Goal: Information Seeking & Learning: Learn about a topic

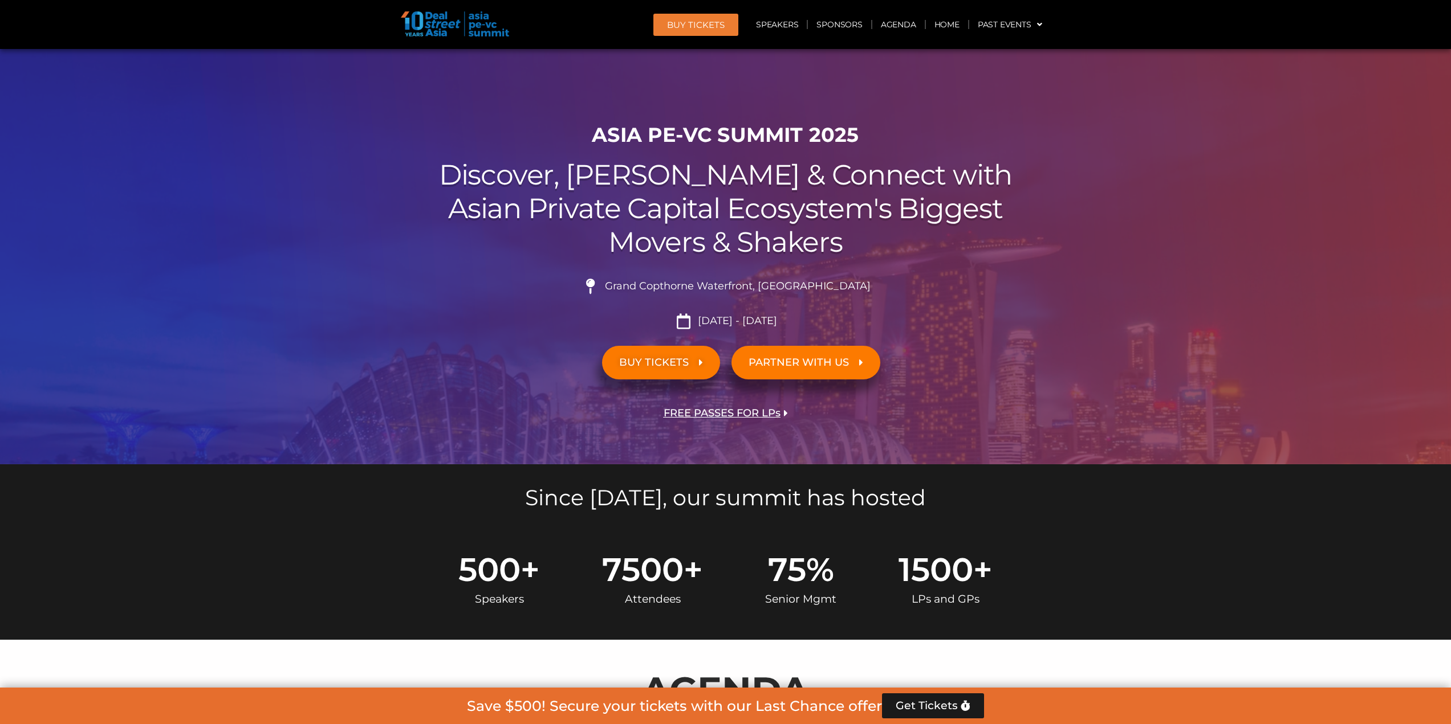
click at [640, 367] on span "BUY TICKETS" at bounding box center [654, 362] width 70 height 11
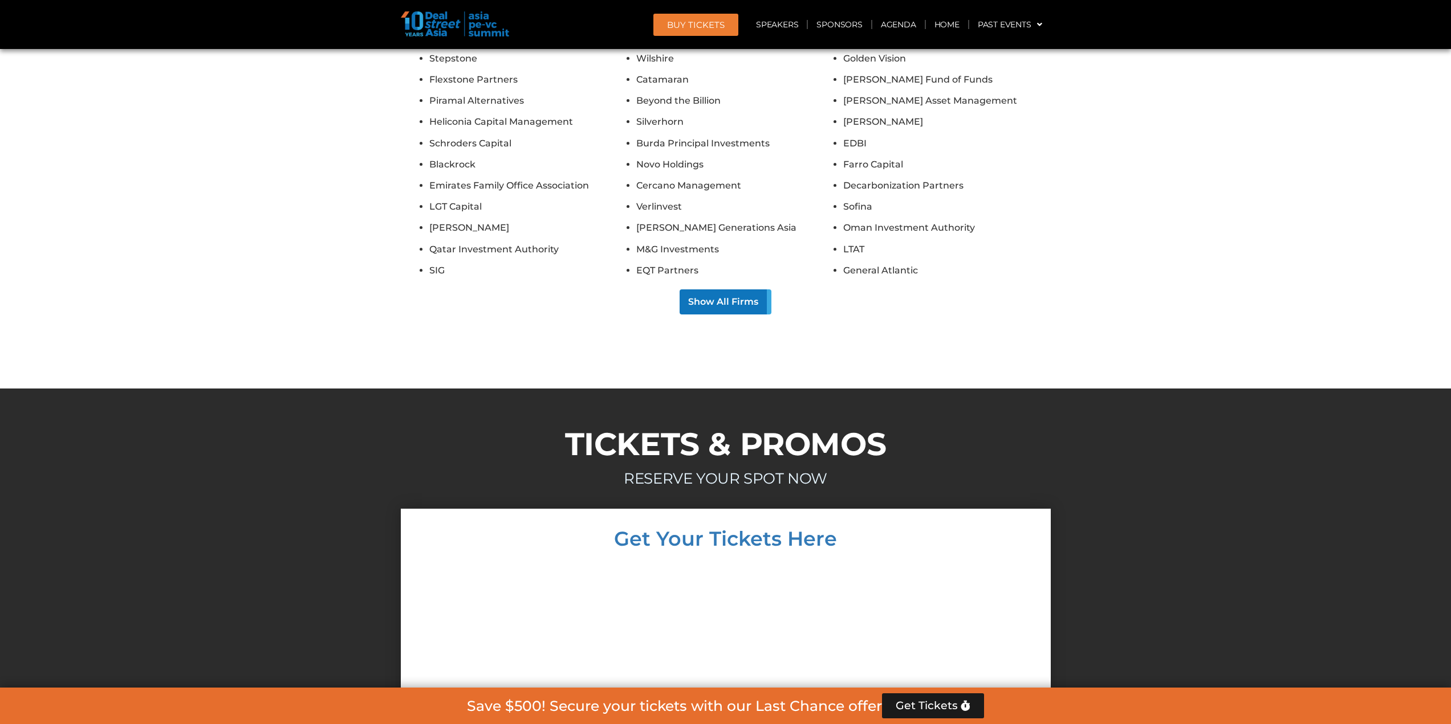
scroll to position [9670, 0]
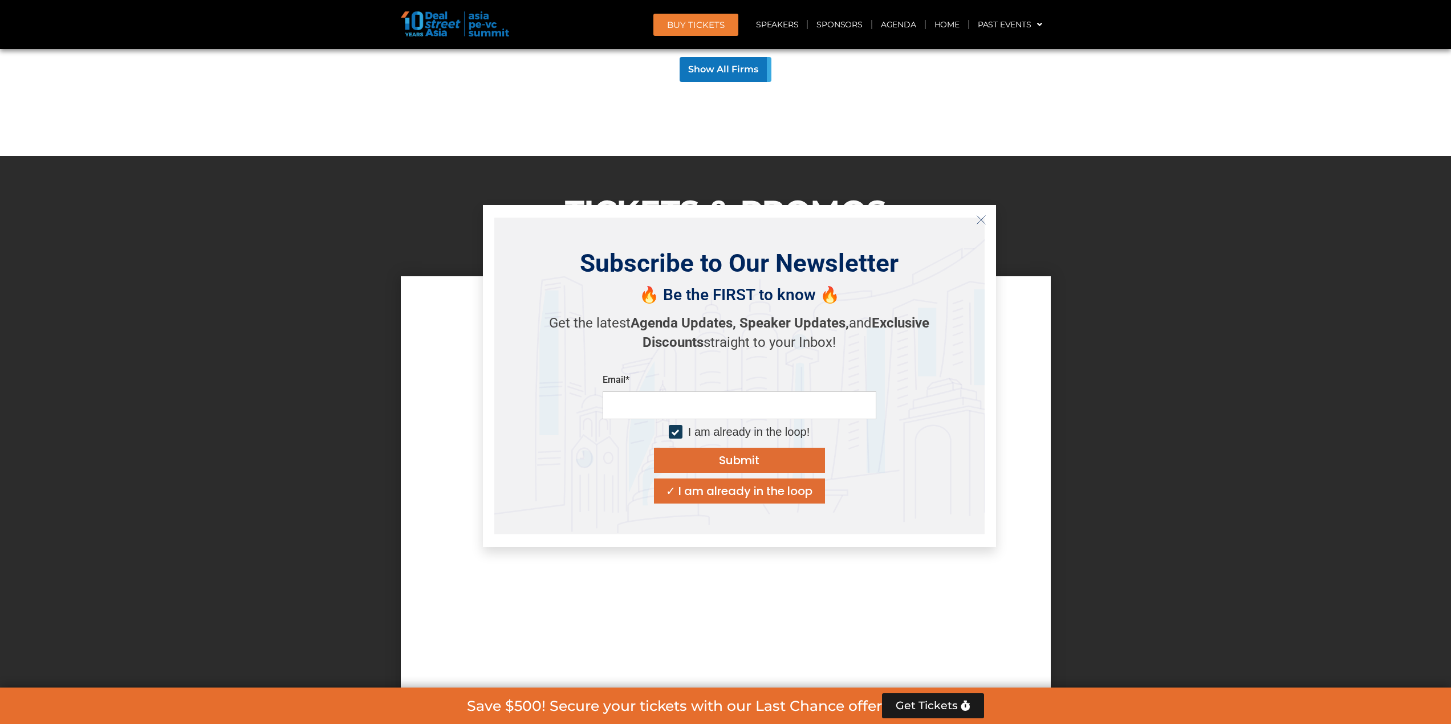
click at [980, 220] on icon "Close" at bounding box center [981, 220] width 10 height 10
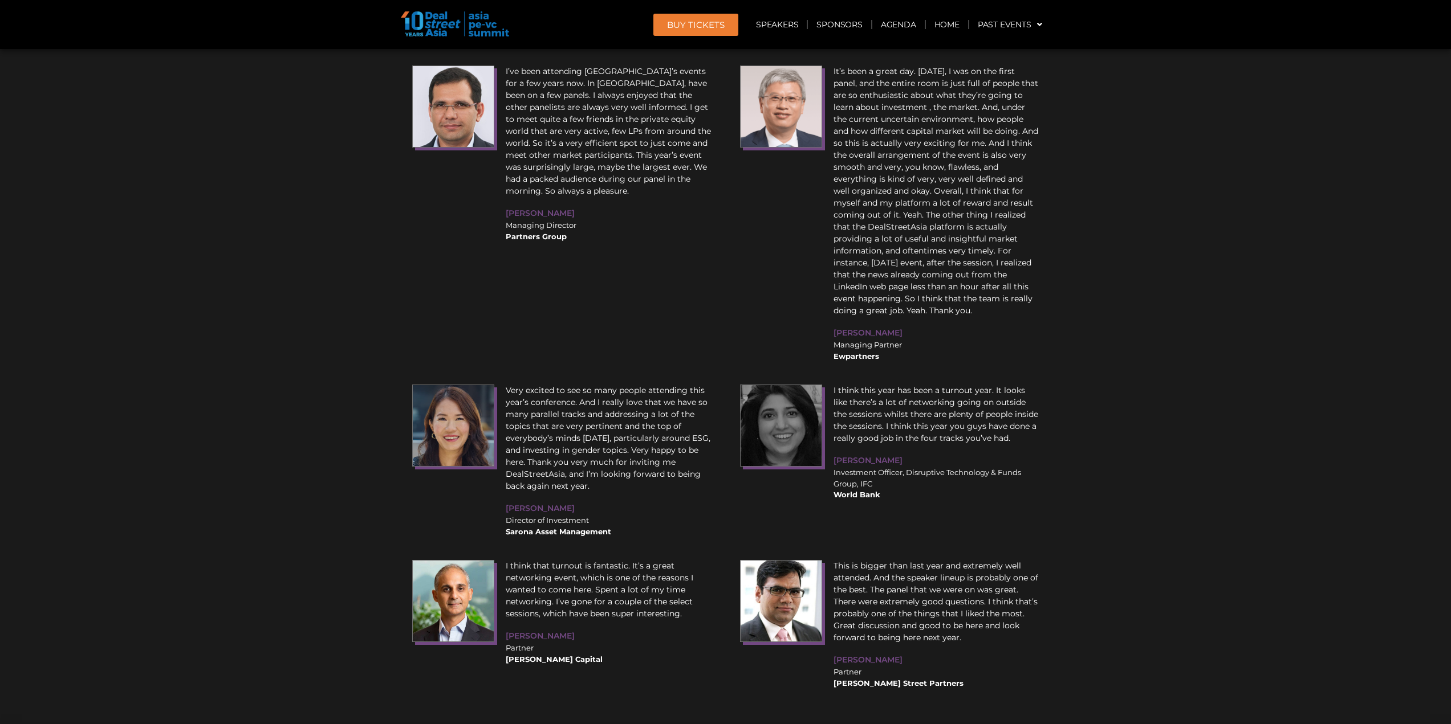
scroll to position [13356, 0]
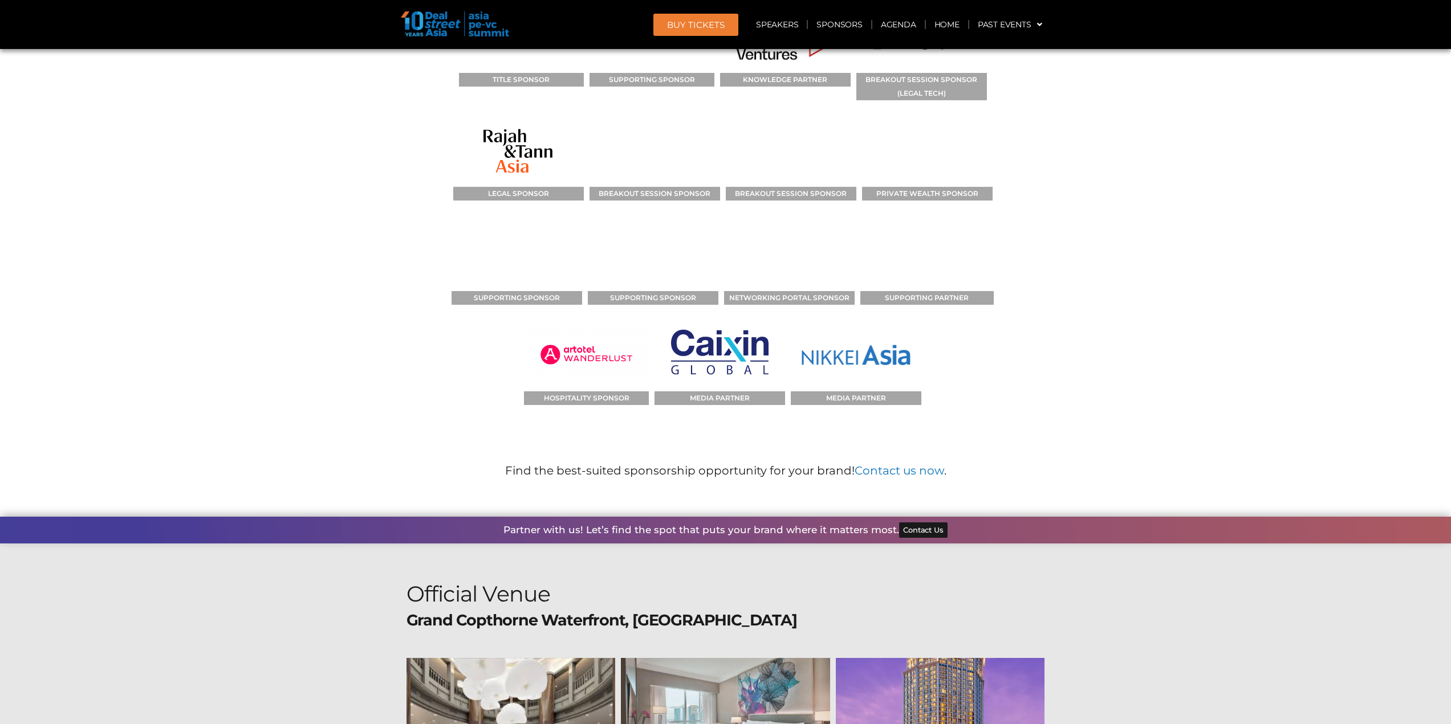
drag, startPoint x: 470, startPoint y: 585, endPoint x: 437, endPoint y: 402, distance: 185.3
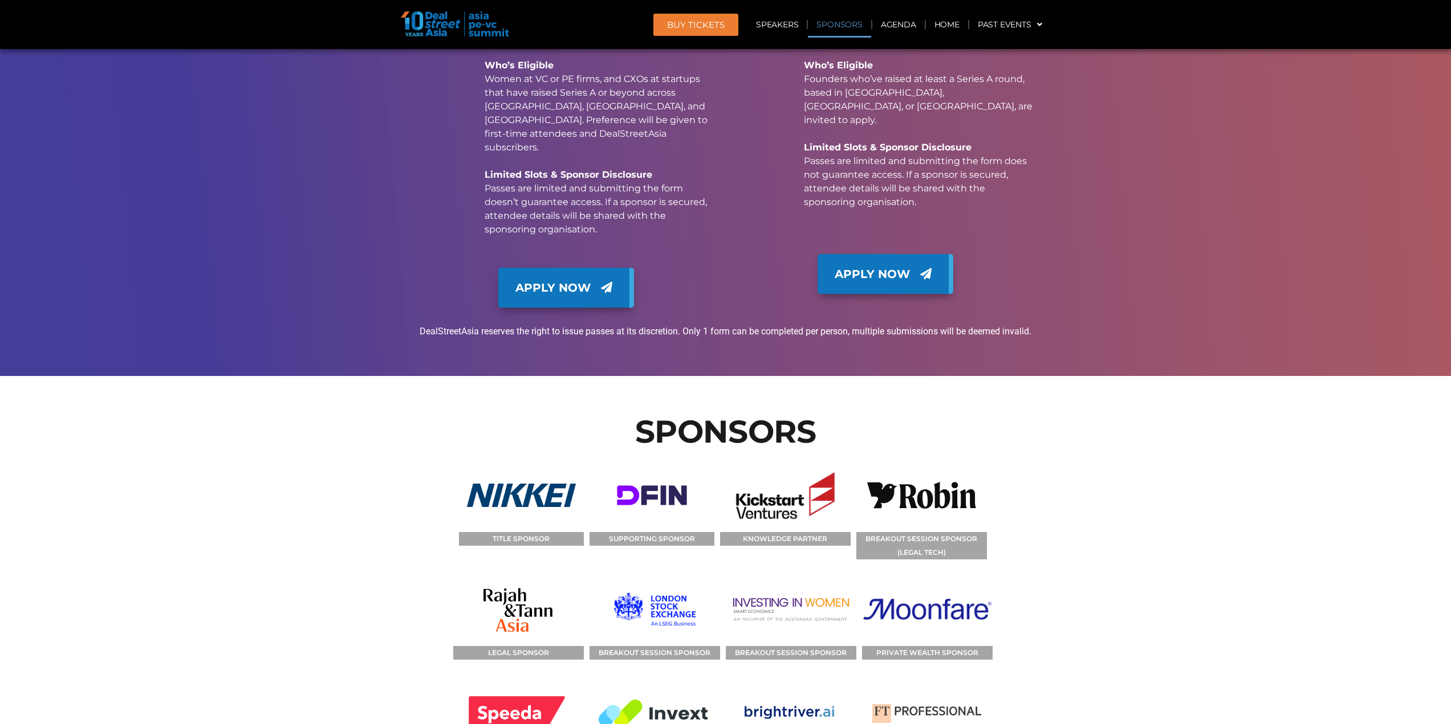
scroll to position [11392, 0]
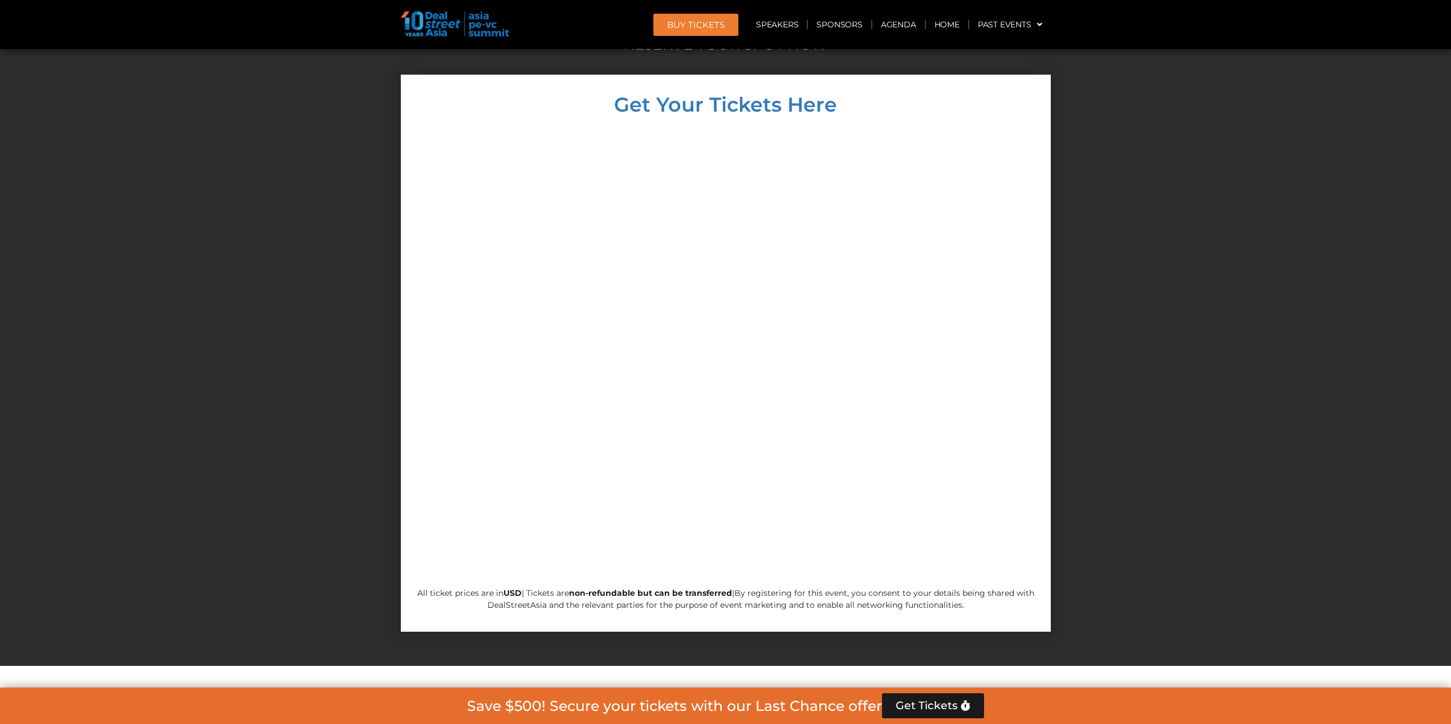
drag, startPoint x: 449, startPoint y: 508, endPoint x: 450, endPoint y: 343, distance: 165.9
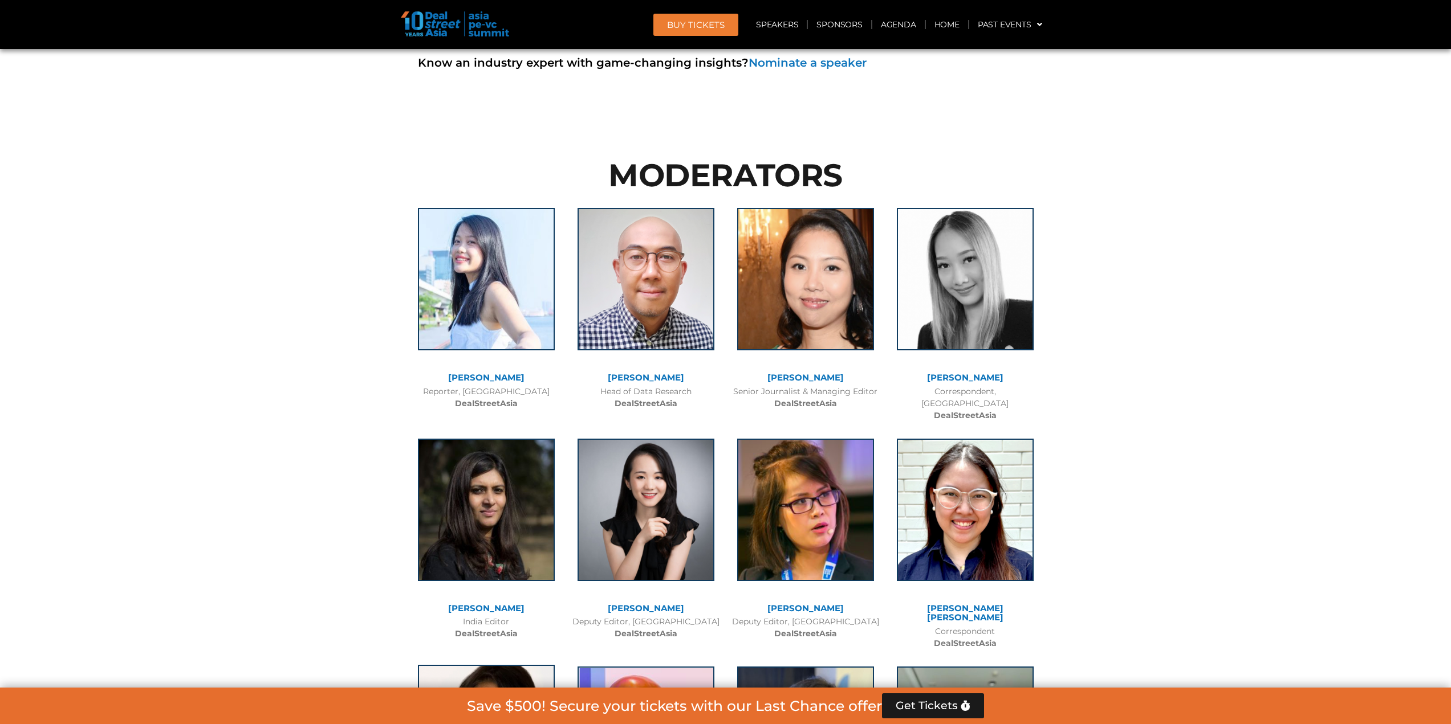
scroll to position [7618, 0]
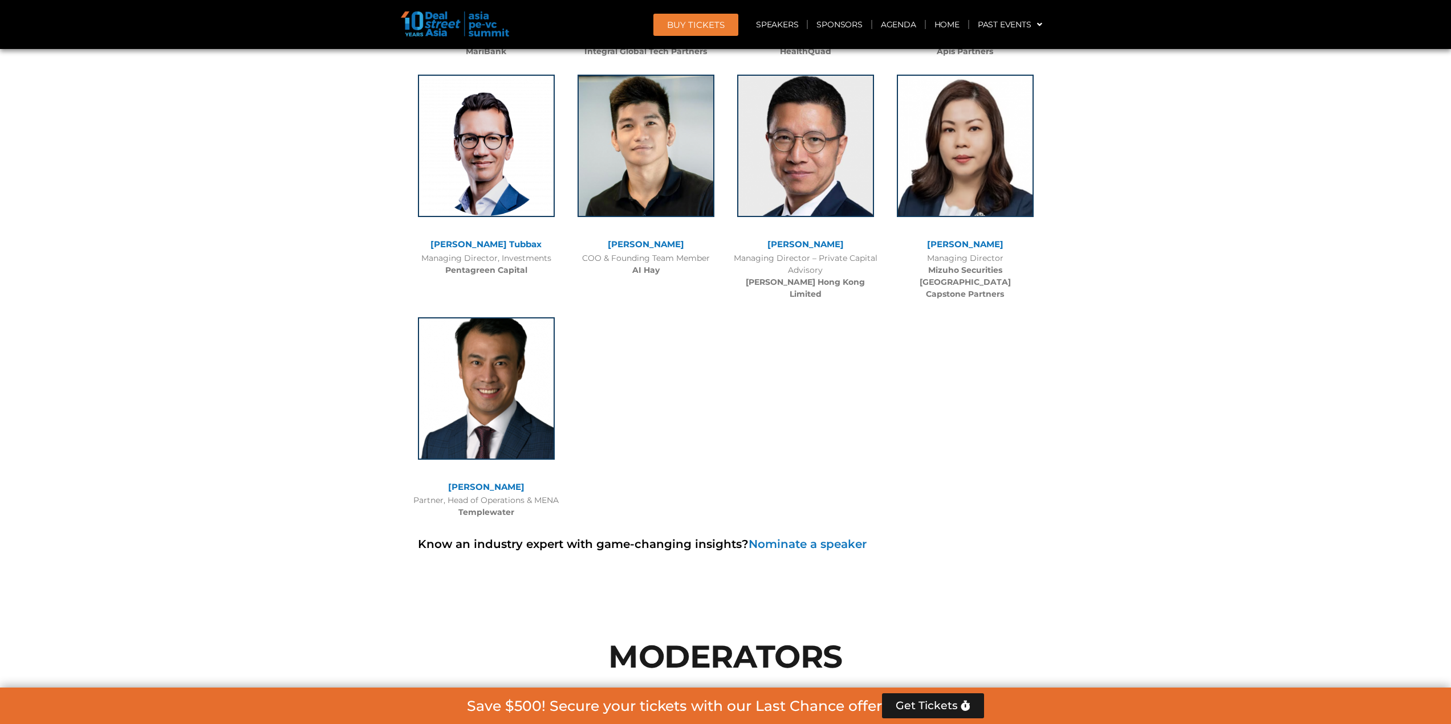
drag, startPoint x: 346, startPoint y: 531, endPoint x: 333, endPoint y: 404, distance: 127.8
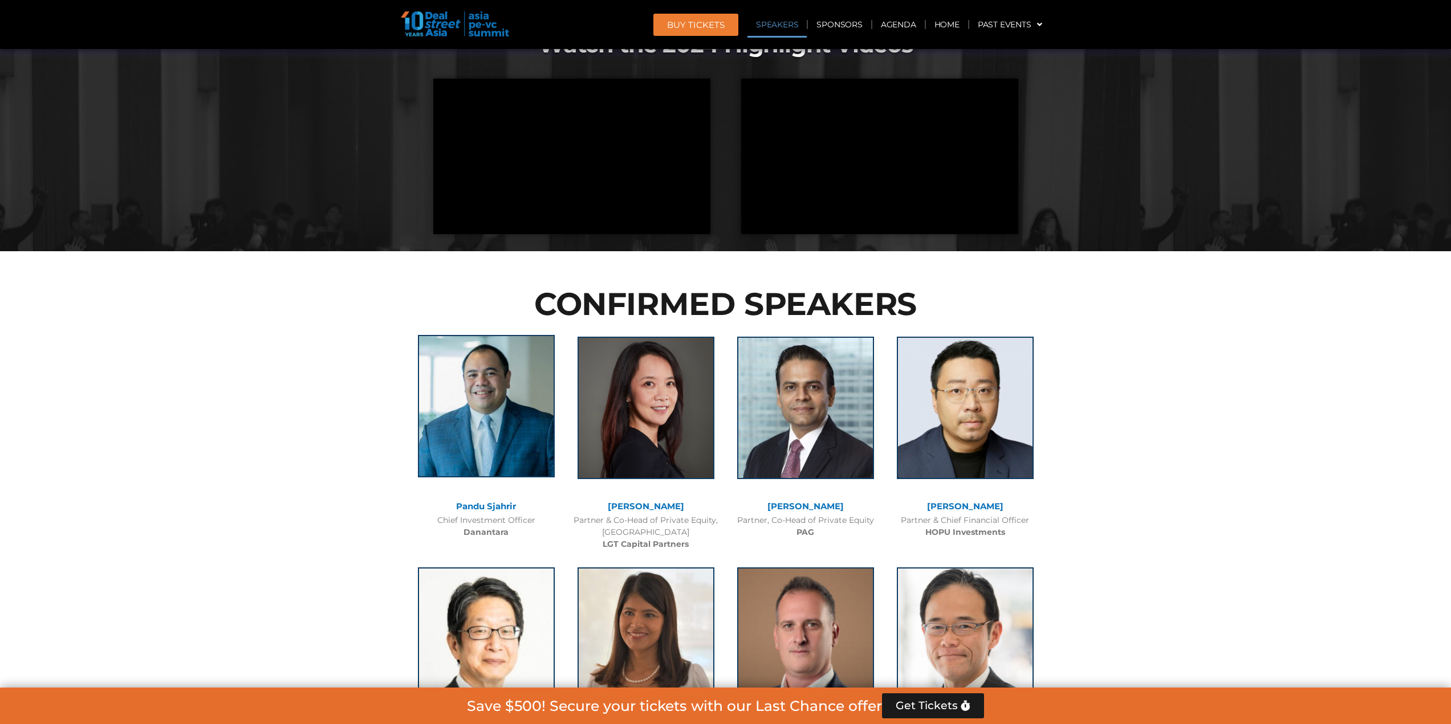
scroll to position [1113, 0]
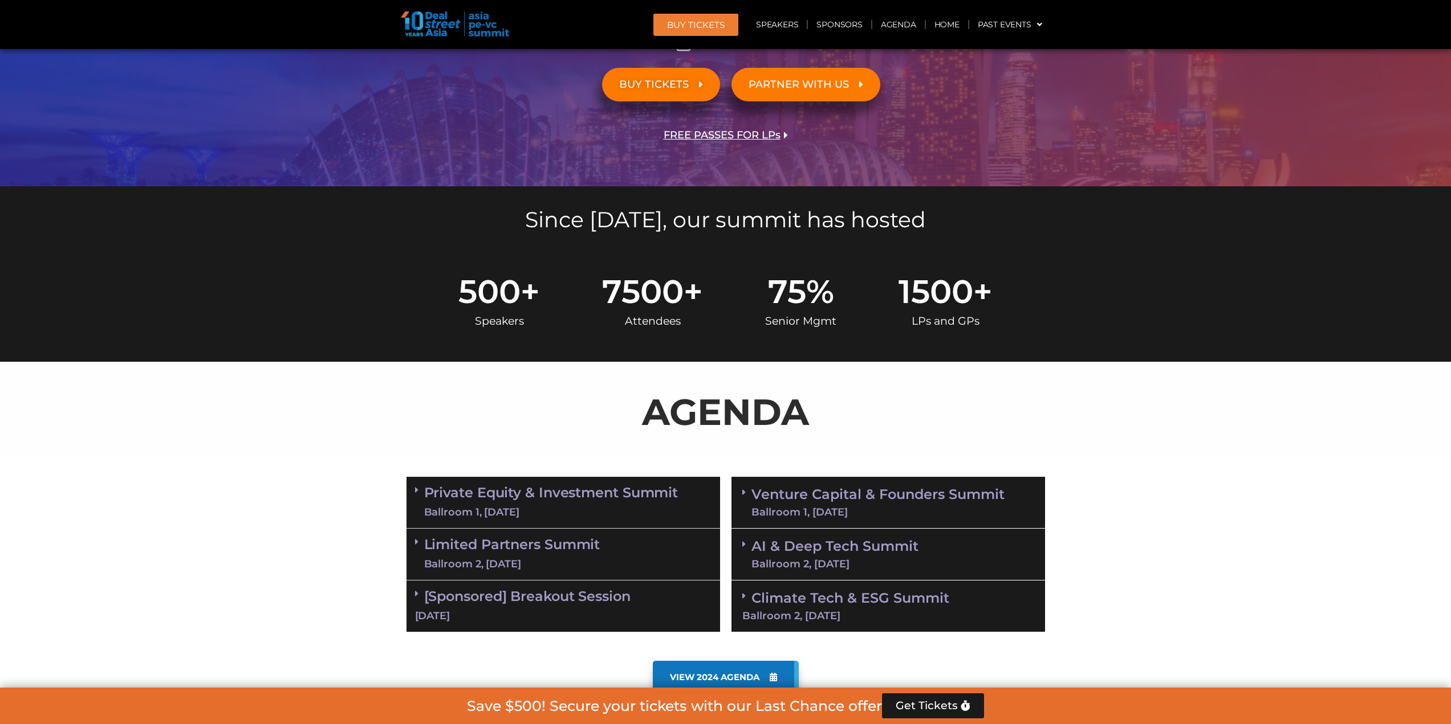
scroll to position [0, 0]
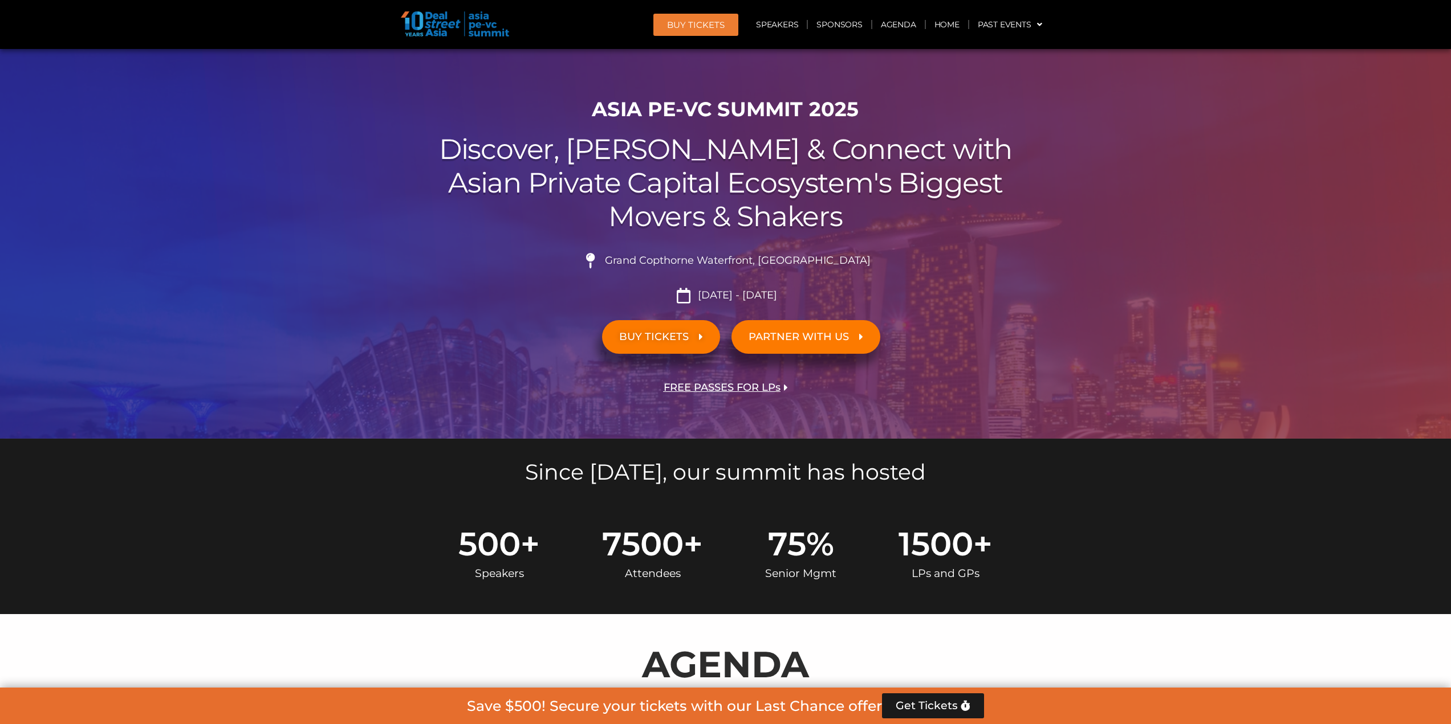
drag, startPoint x: 330, startPoint y: 340, endPoint x: 344, endPoint y: 218, distance: 122.2
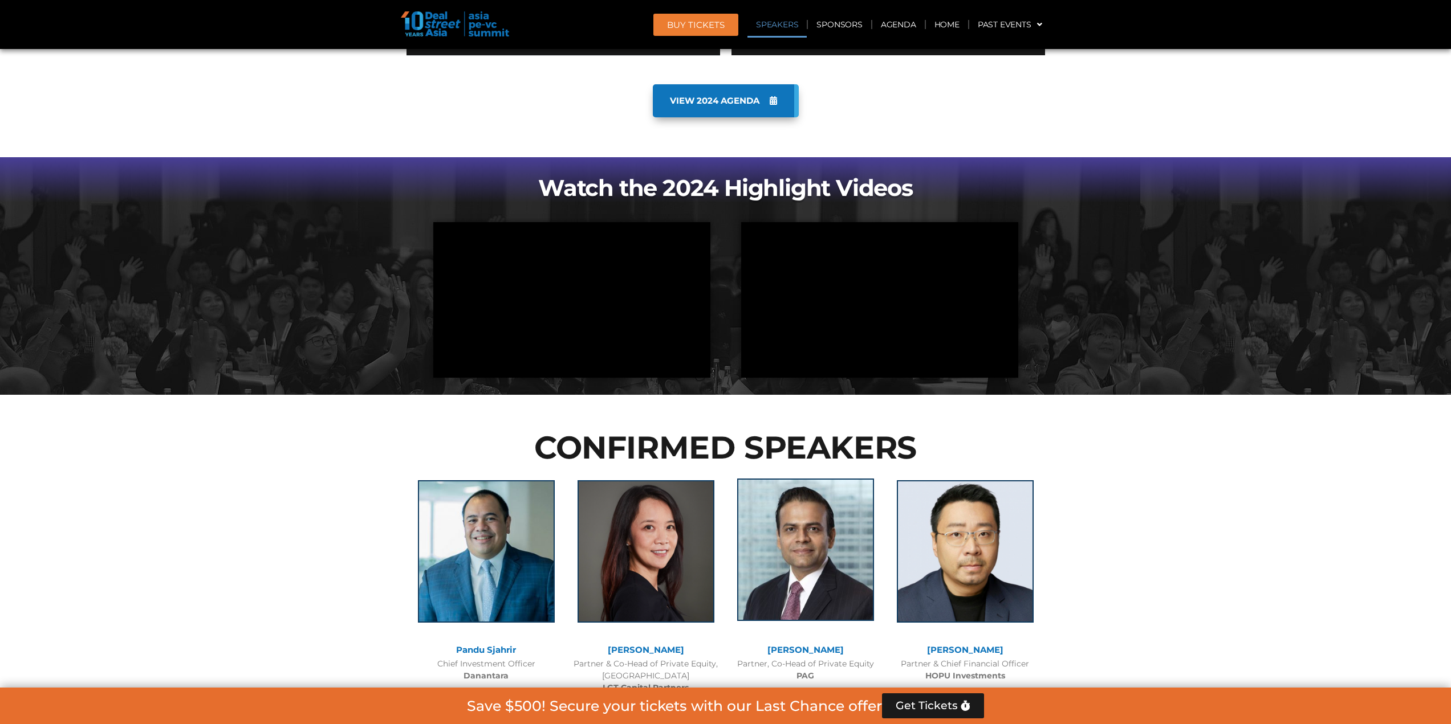
scroll to position [1197, 0]
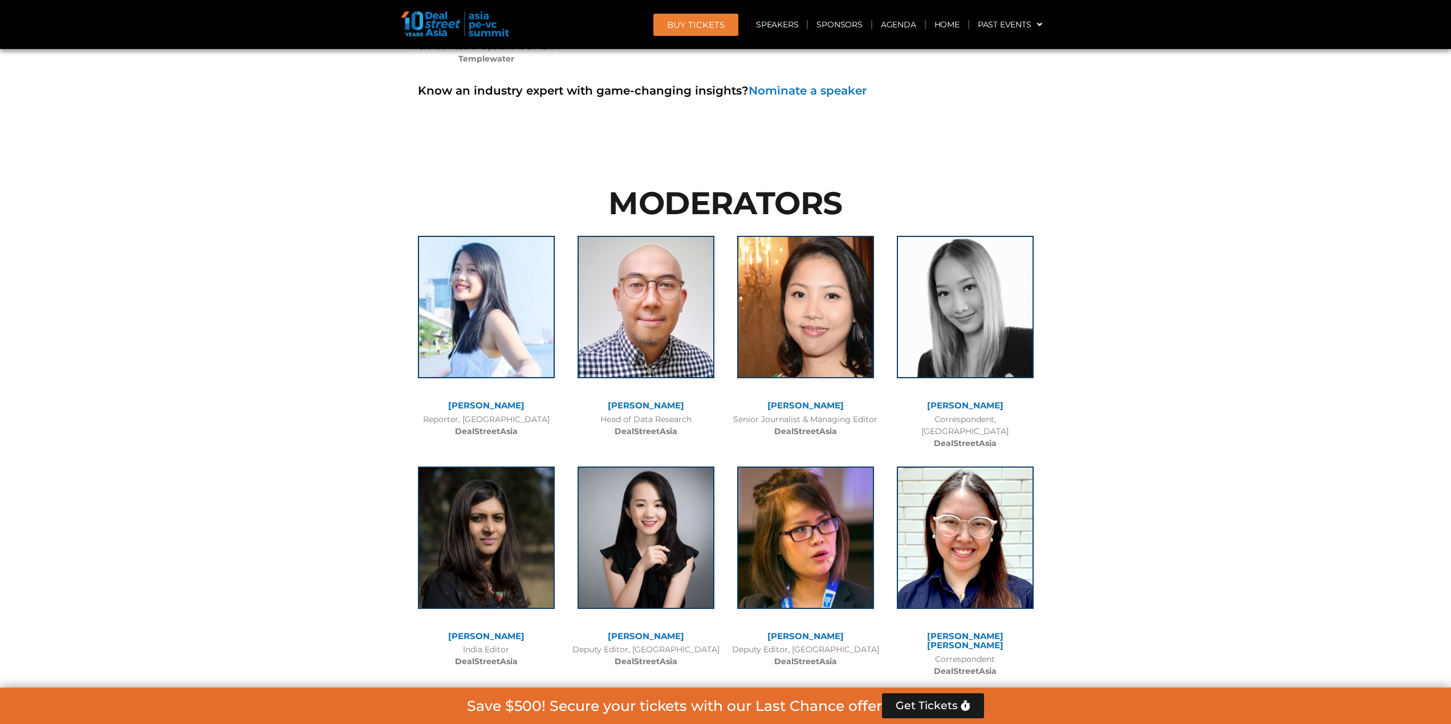
drag, startPoint x: 1149, startPoint y: 631, endPoint x: 1100, endPoint y: 701, distance: 85.9
click at [1149, 631] on div at bounding box center [725, 551] width 1451 height 803
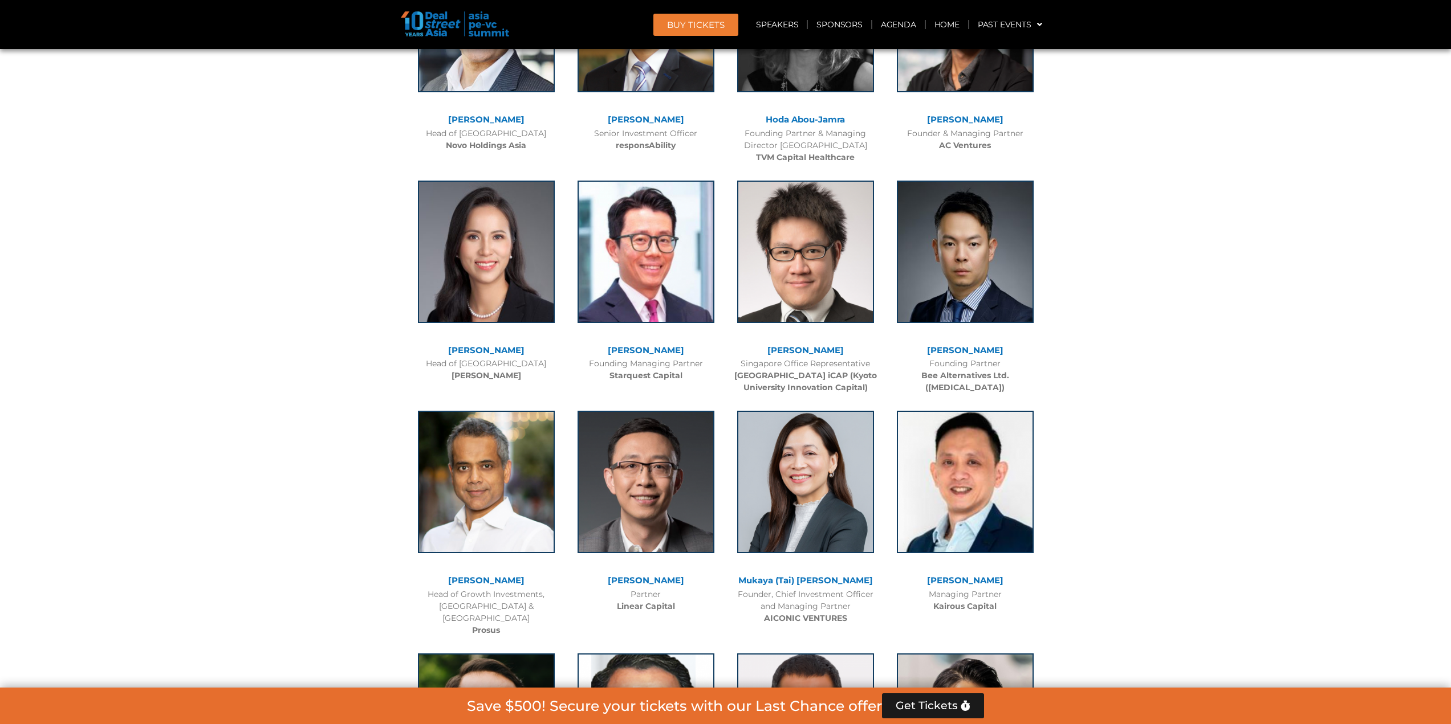
drag, startPoint x: 1120, startPoint y: 686, endPoint x: 1098, endPoint y: 525, distance: 162.8
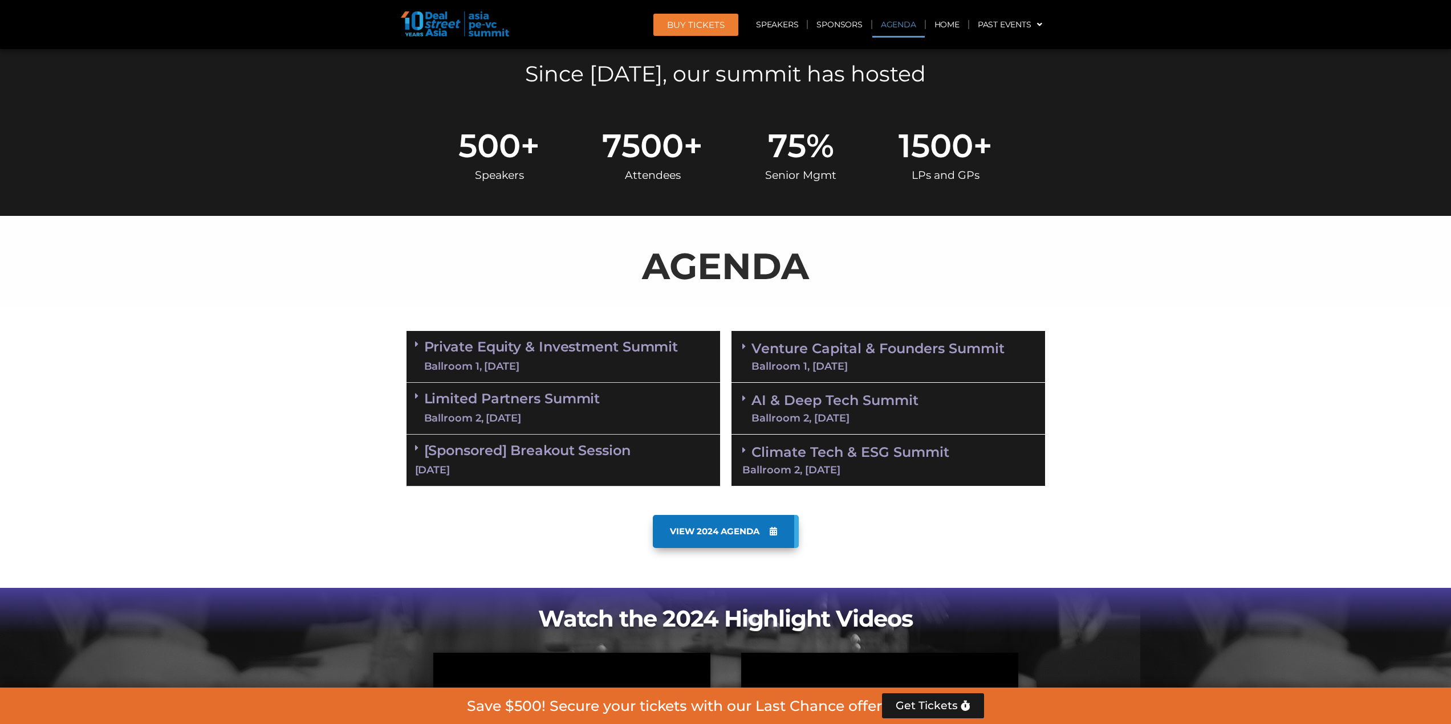
drag, startPoint x: 1121, startPoint y: 584, endPoint x: 1145, endPoint y: 439, distance: 146.7
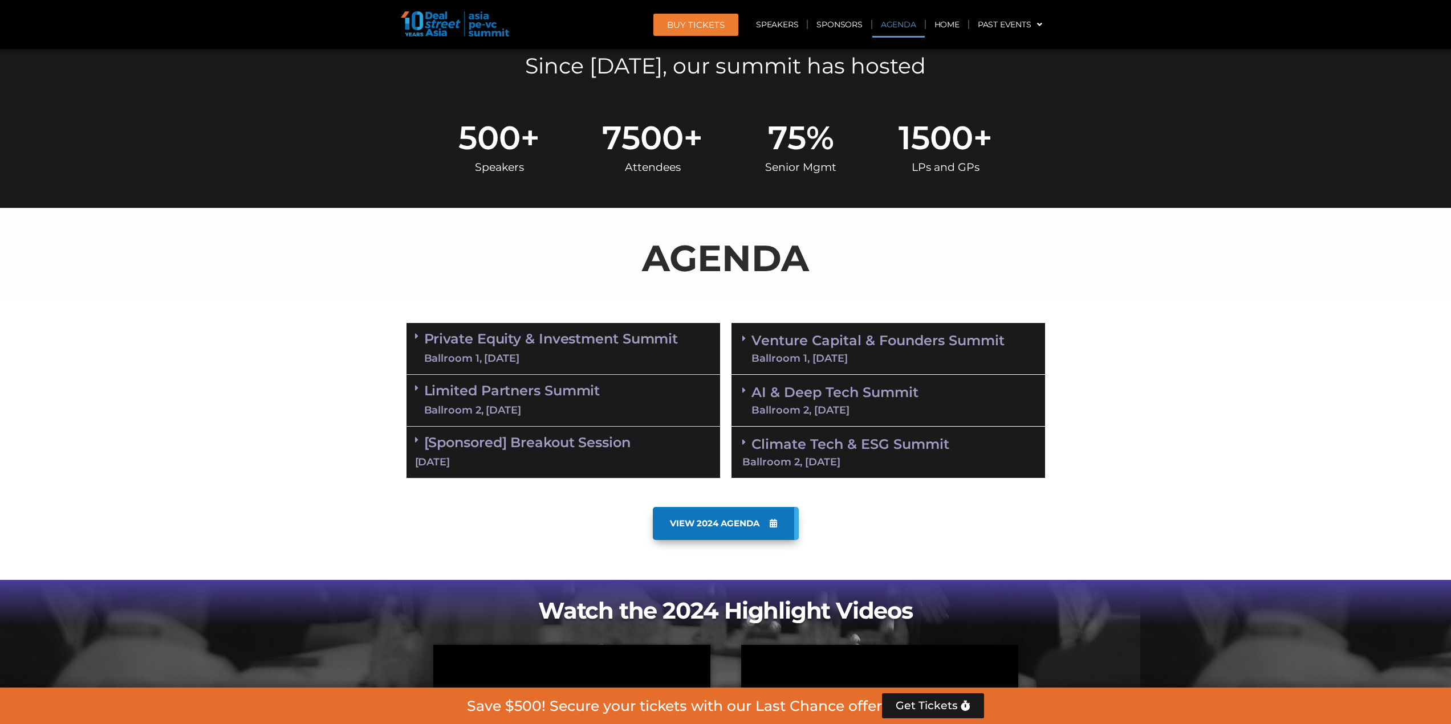
scroll to position [513, 0]
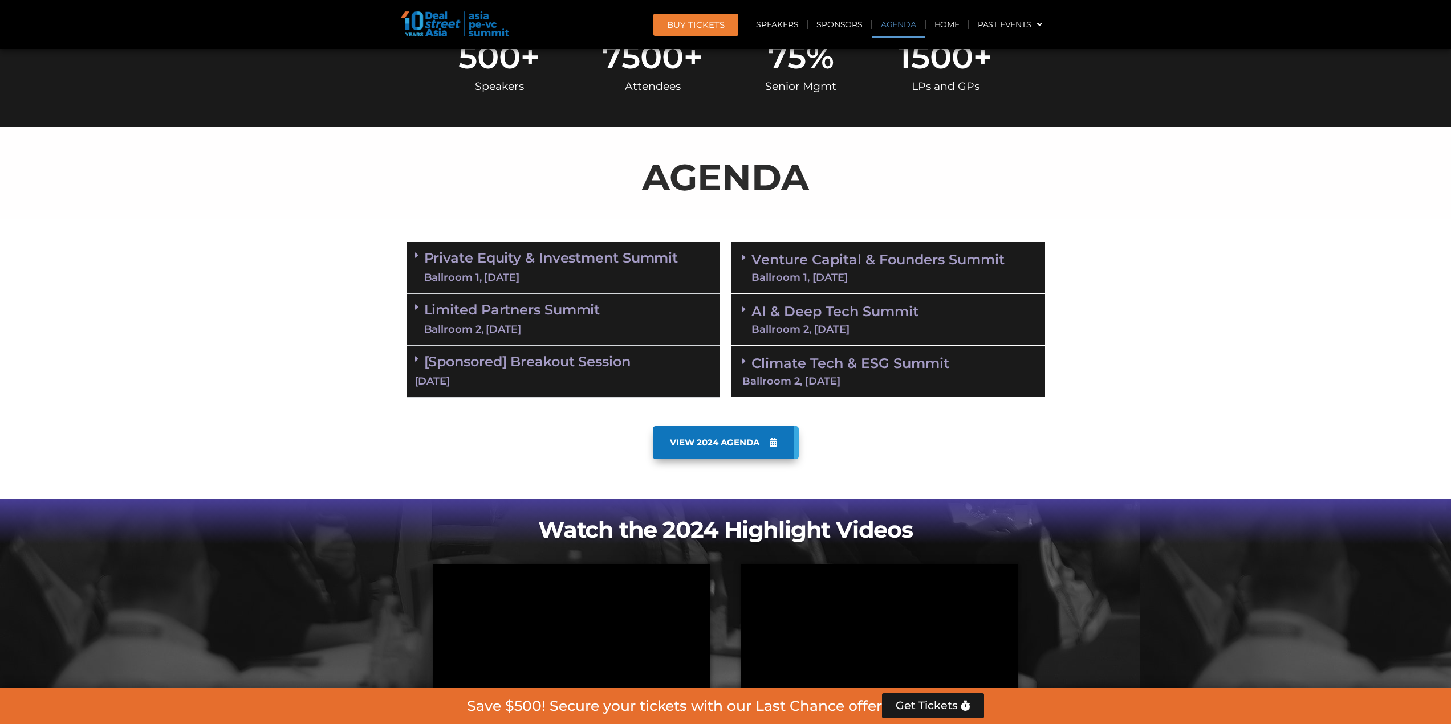
drag, startPoint x: 437, startPoint y: 319, endPoint x: 453, endPoint y: 388, distance: 70.8
click at [437, 319] on link "Limited Partners [GEOGRAPHIC_DATA] 2, [DATE]" at bounding box center [512, 320] width 176 height 34
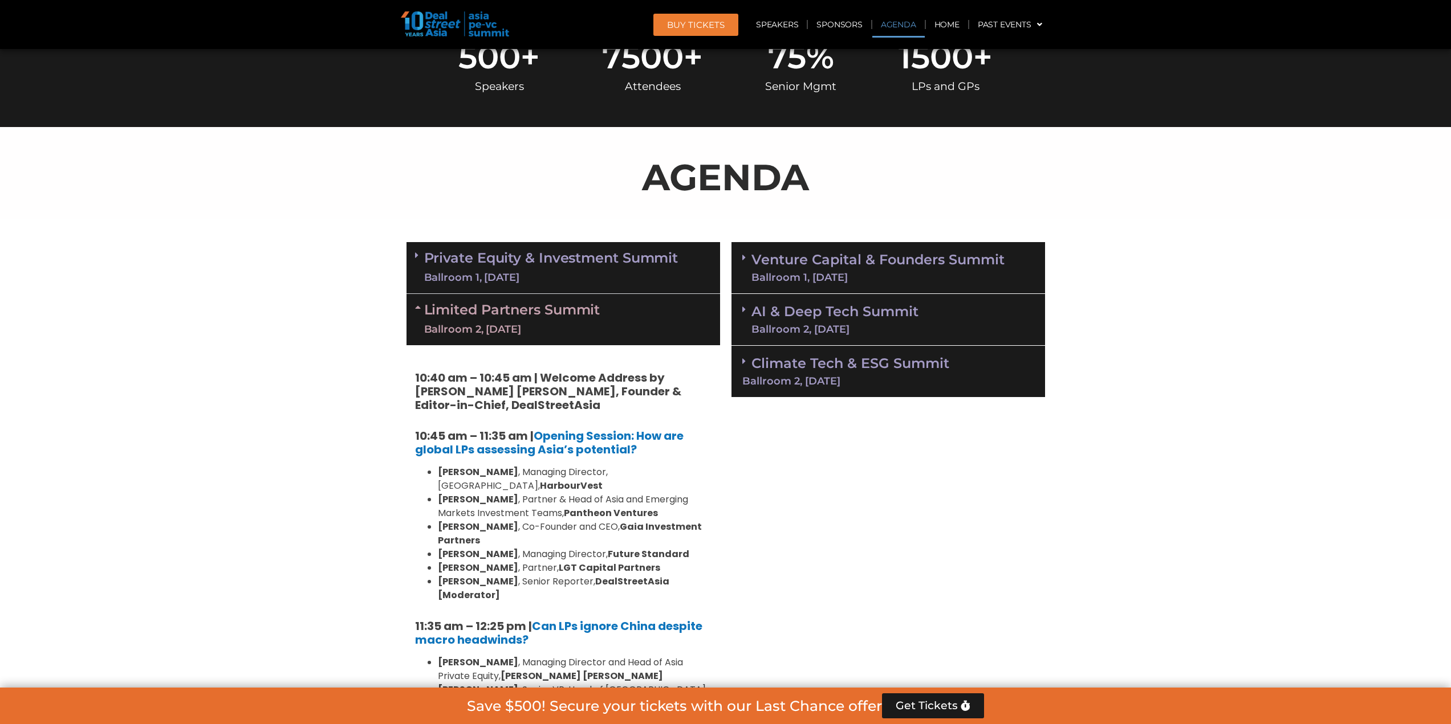
click at [519, 282] on div "Ballroom 1, [DATE]" at bounding box center [551, 278] width 254 height 14
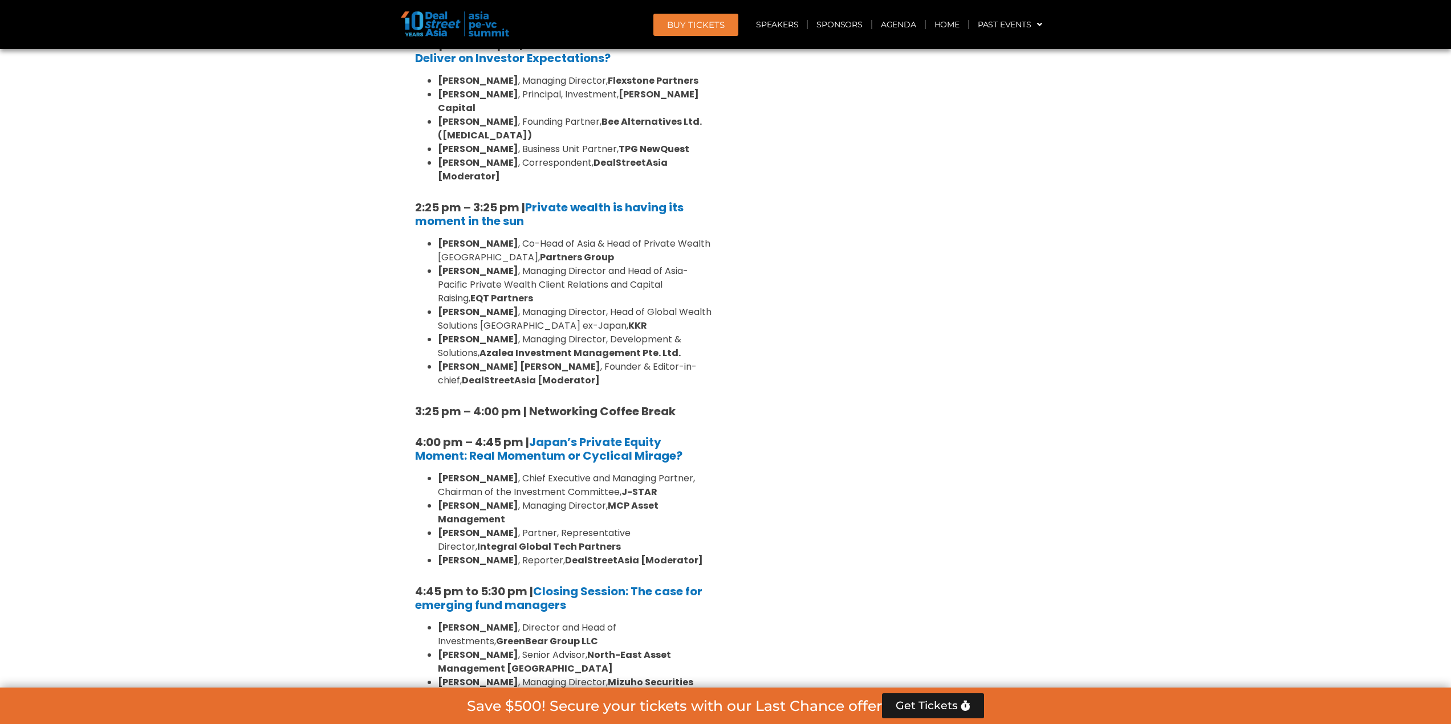
scroll to position [3192, 0]
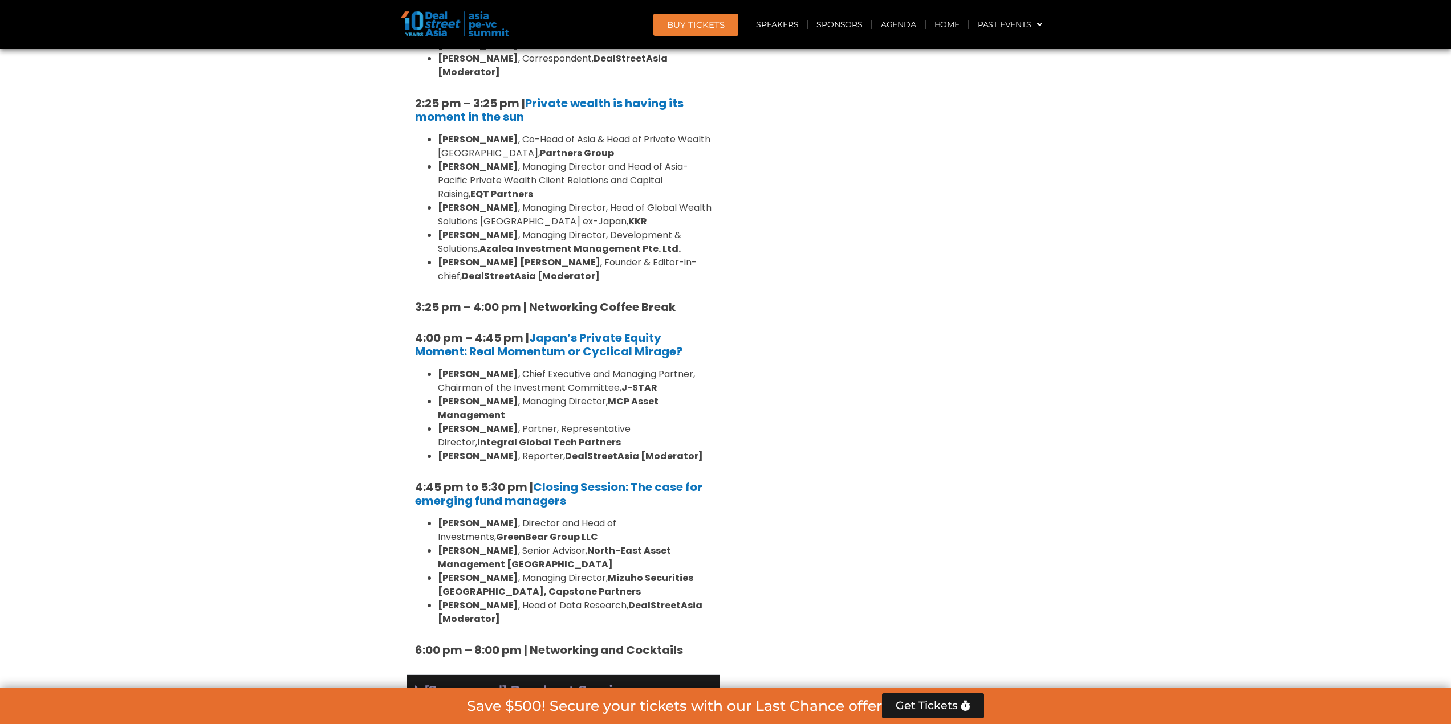
click at [571, 683] on link "[Sponsored] Breakout Session [DATE]" at bounding box center [563, 700] width 296 height 35
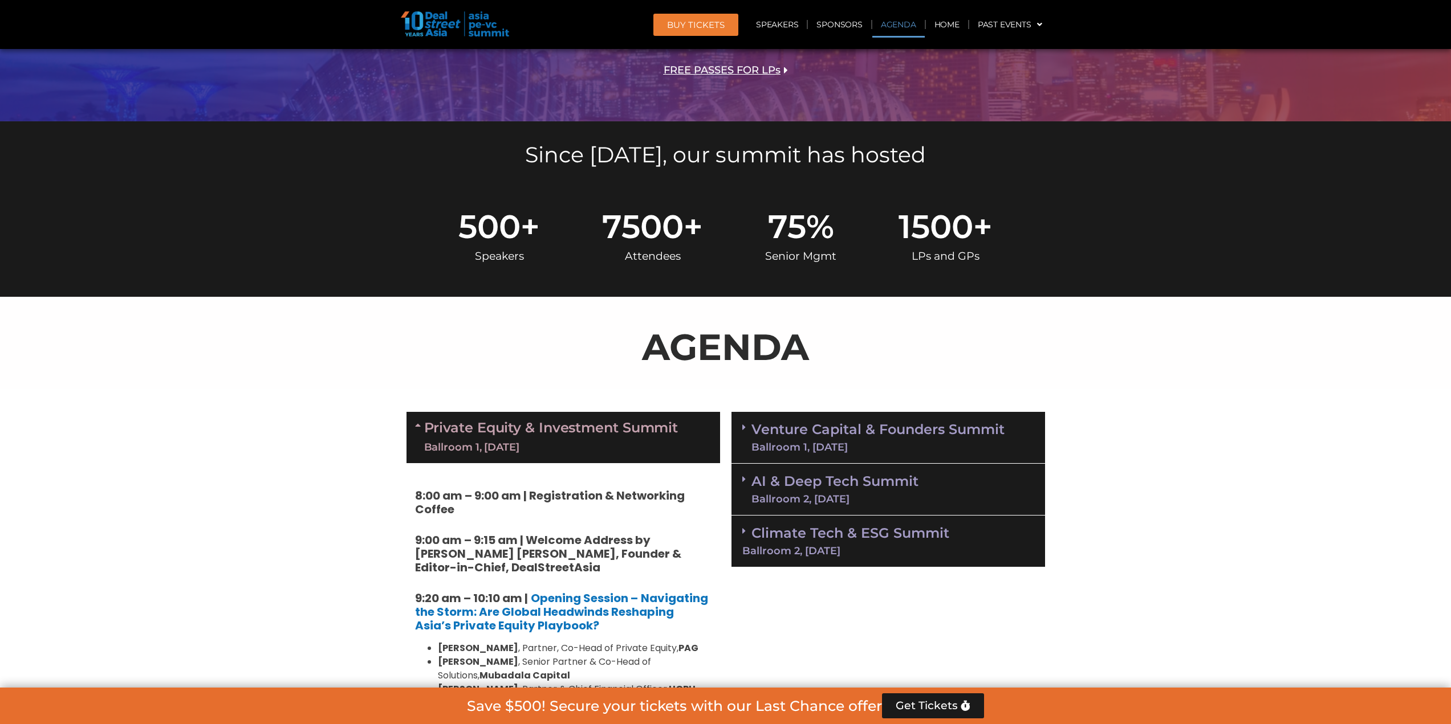
scroll to position [513, 0]
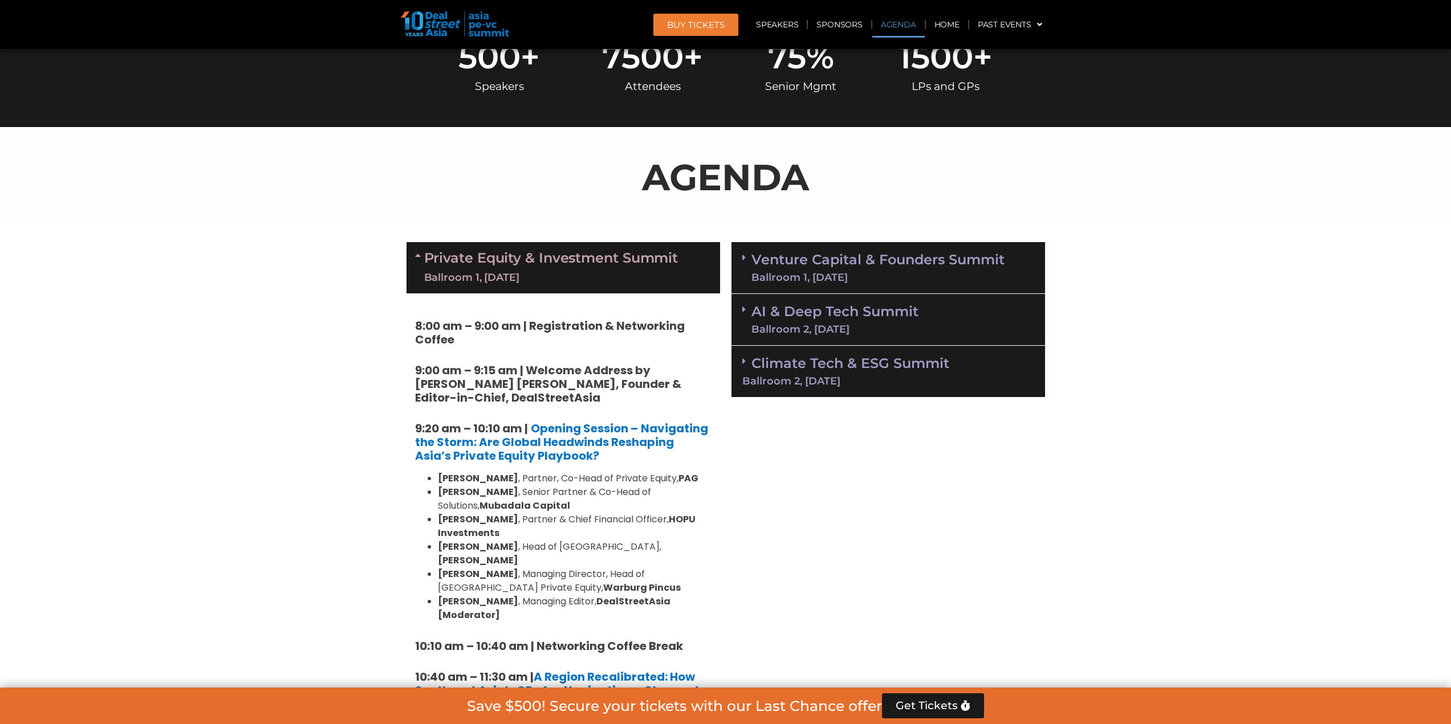
click at [490, 253] on link "Private Equity & Investment Summit Ballroom 1, [DATE]" at bounding box center [551, 268] width 254 height 34
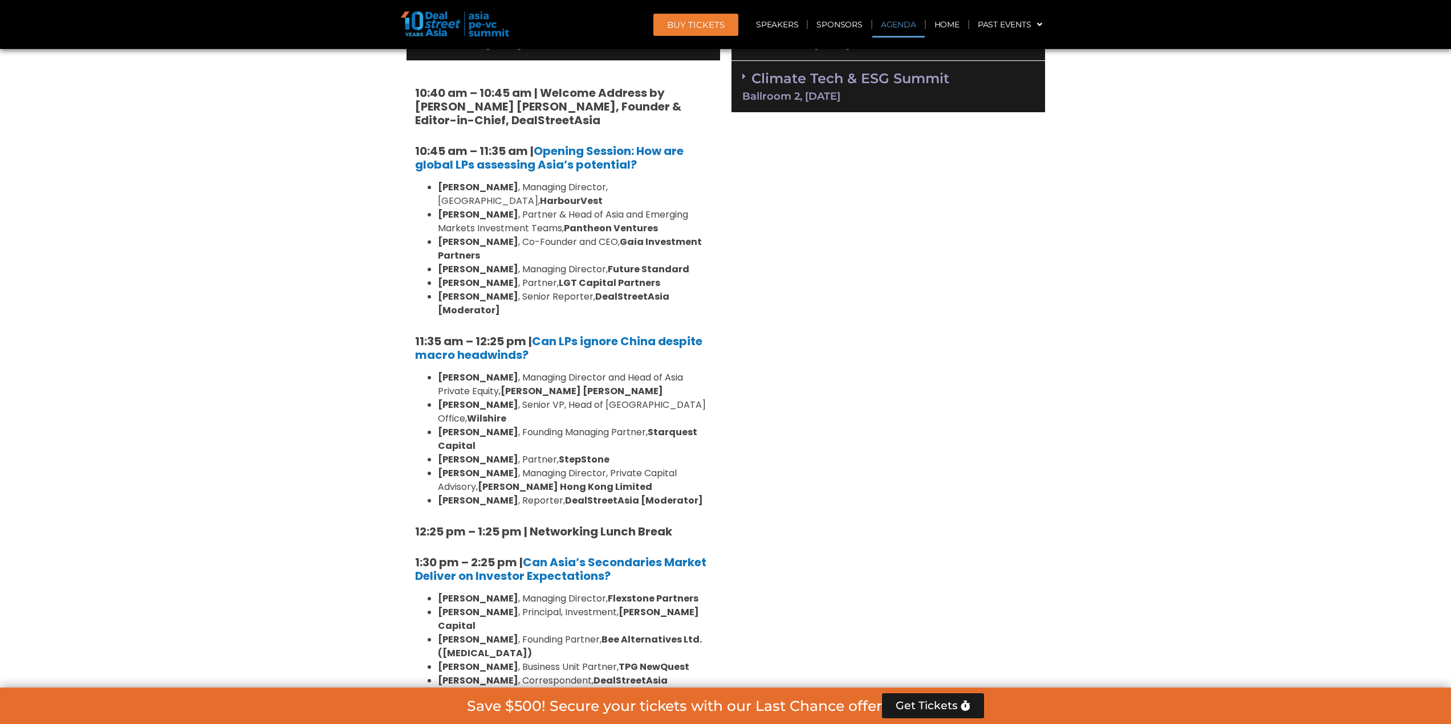
scroll to position [456, 0]
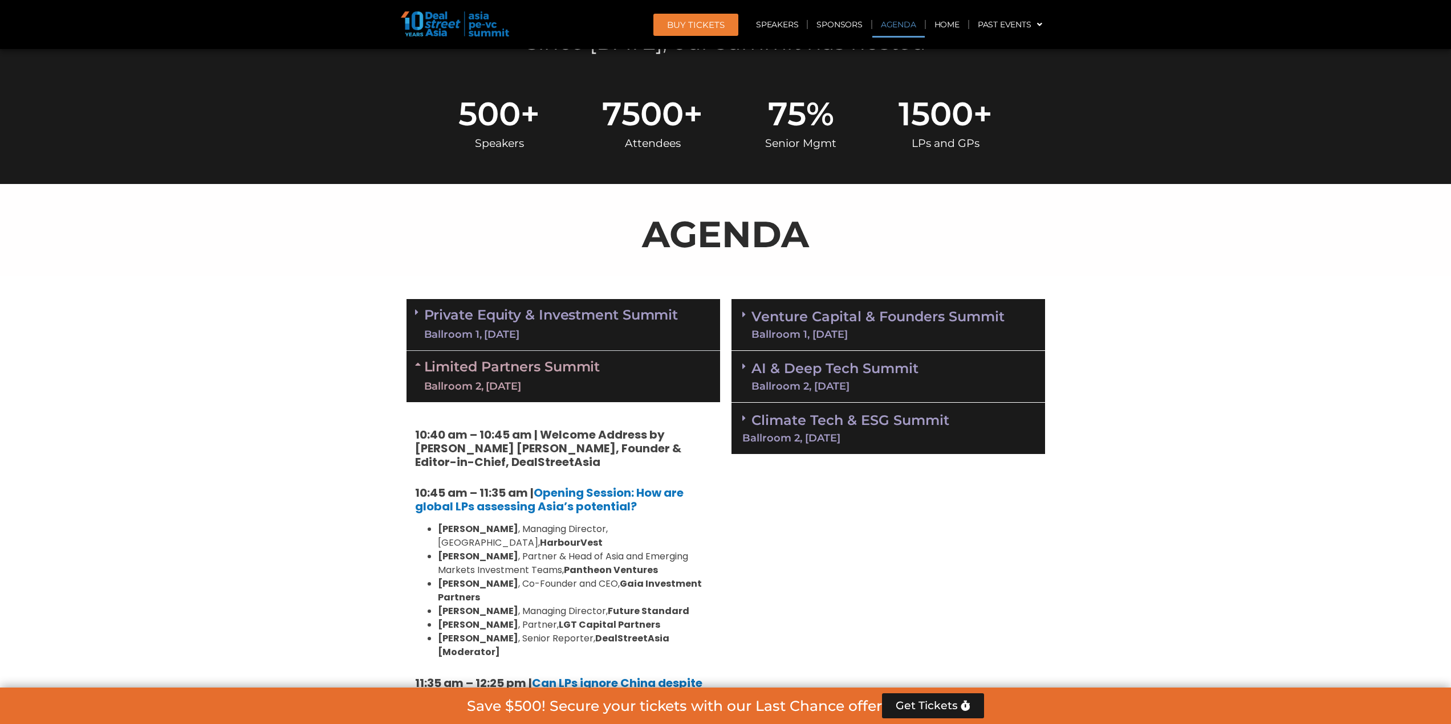
drag, startPoint x: 558, startPoint y: 323, endPoint x: 593, endPoint y: 364, distance: 53.8
click at [558, 323] on link "Private Equity & Investment Summit Ballroom 1, [DATE]" at bounding box center [551, 325] width 254 height 34
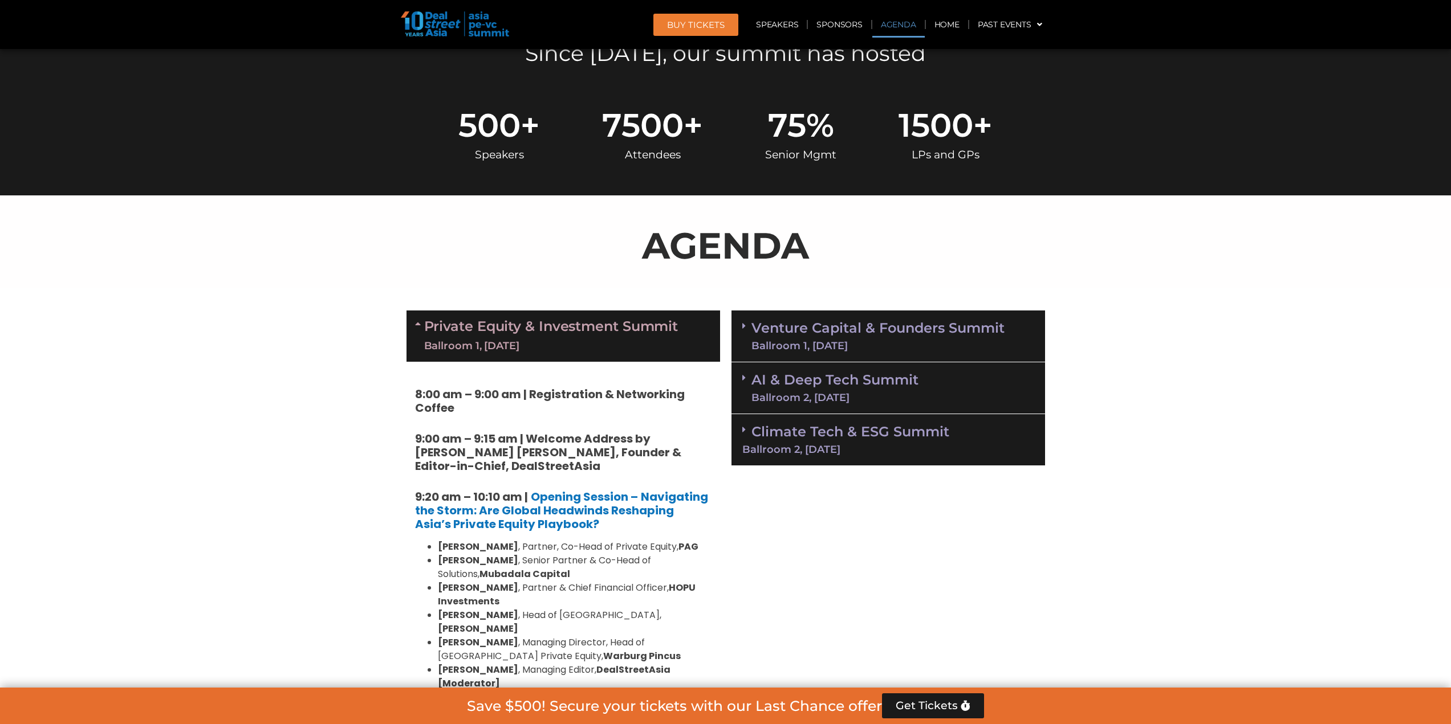
scroll to position [329, 0]
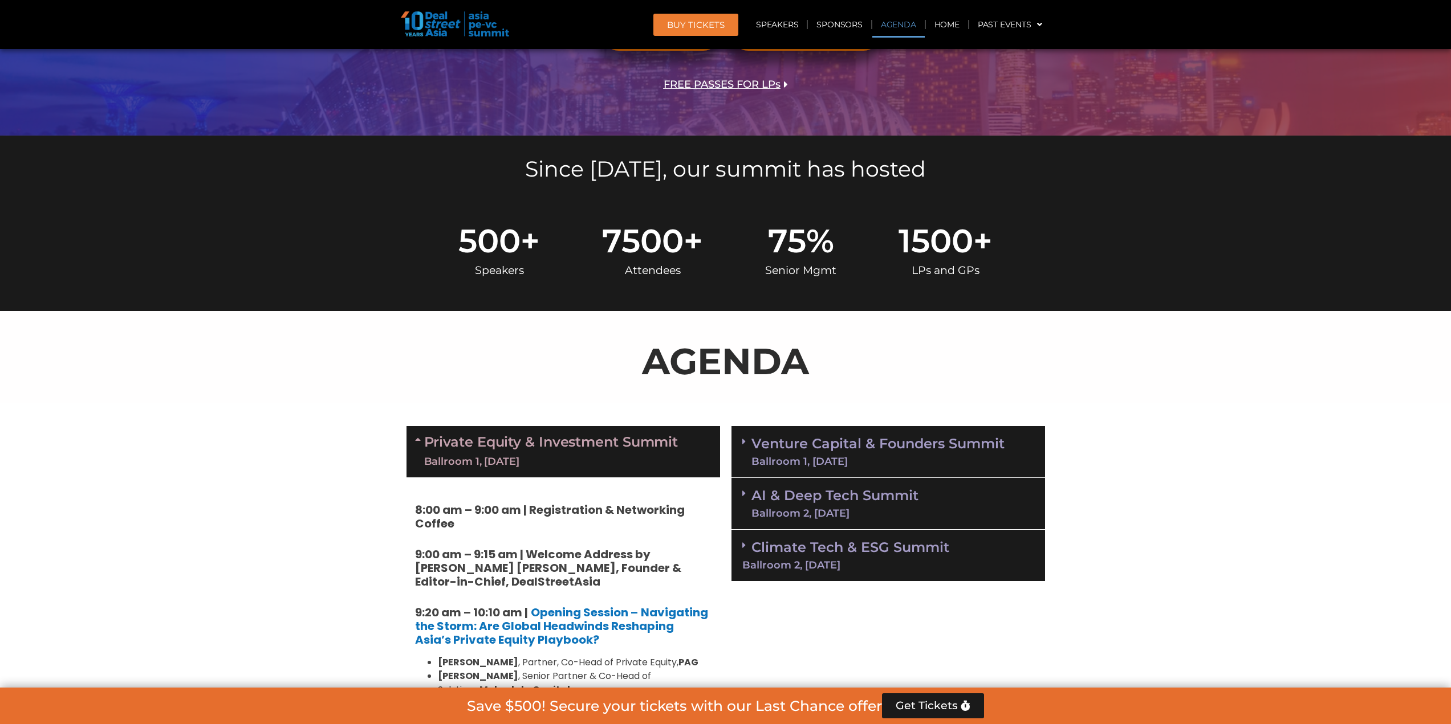
drag, startPoint x: 899, startPoint y: 608, endPoint x: 899, endPoint y: 418, distance: 189.8
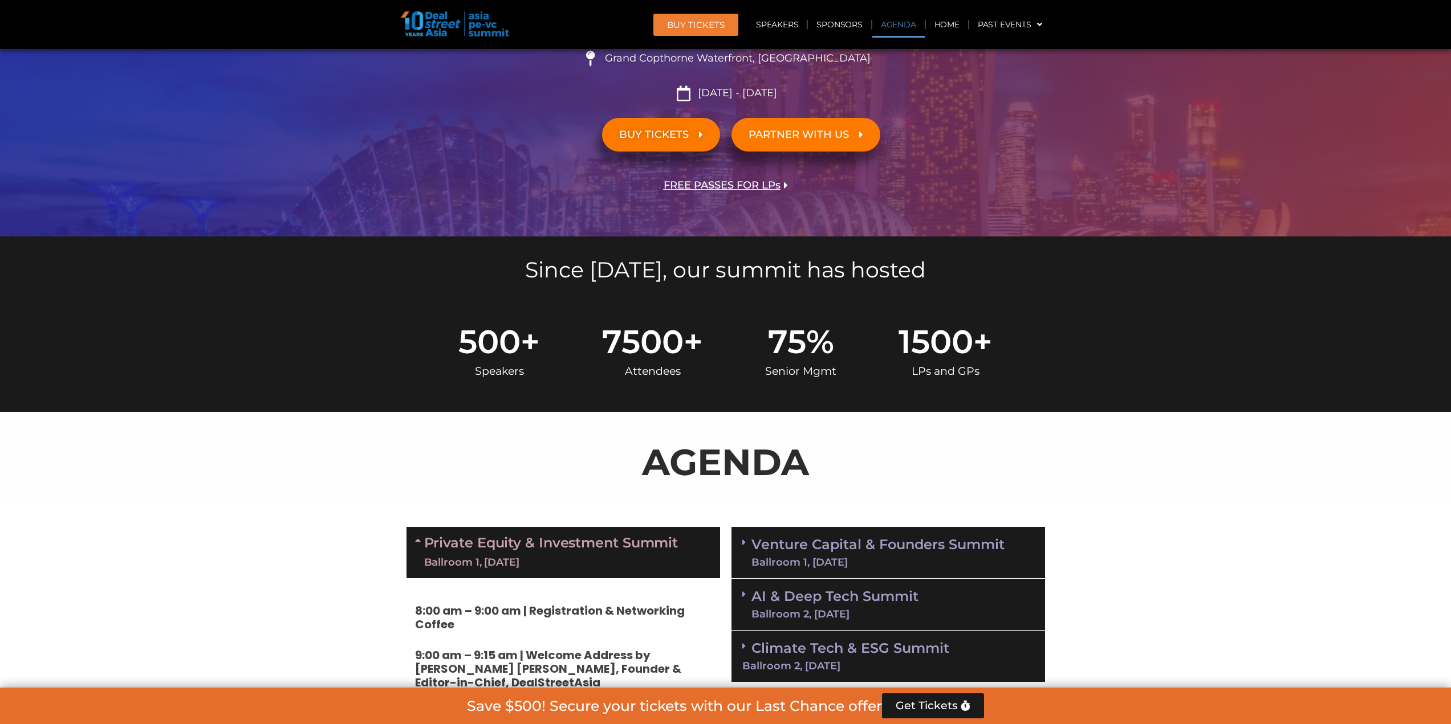
scroll to position [570, 0]
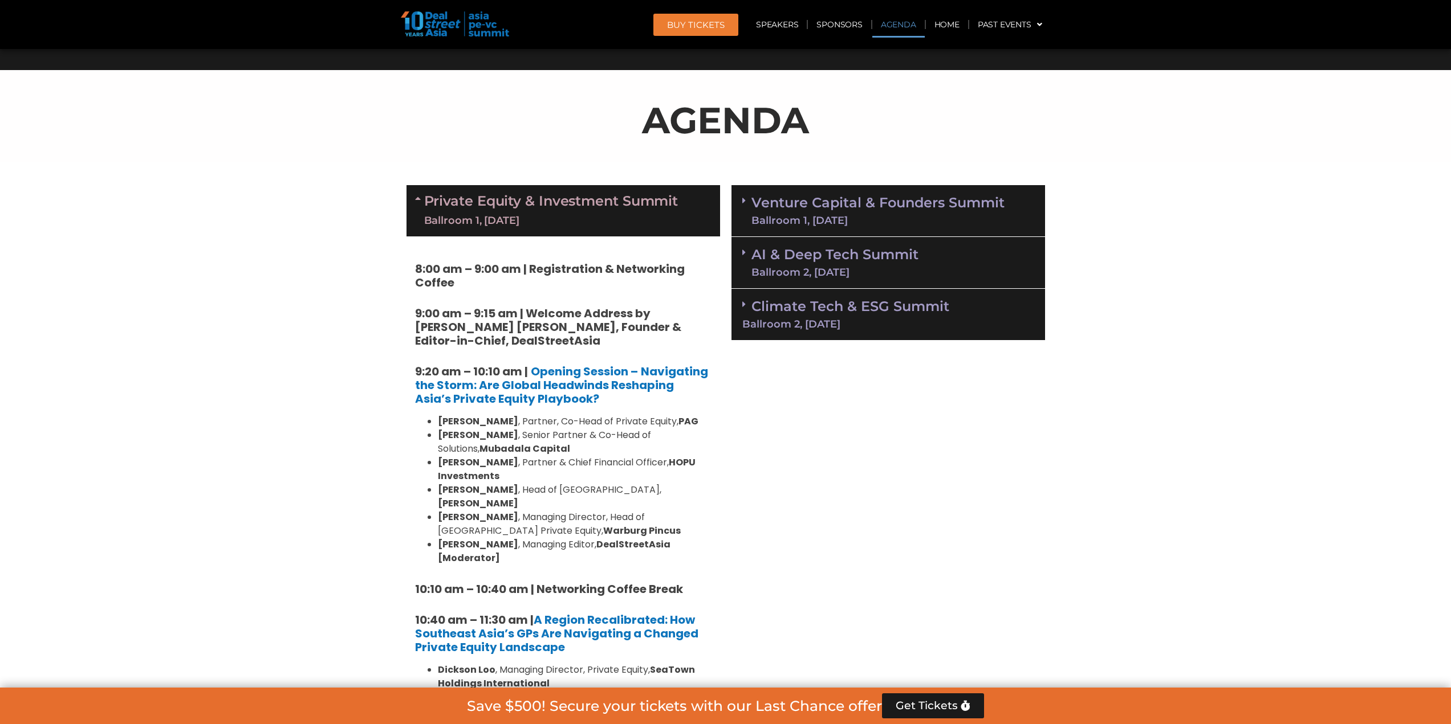
click at [889, 303] on link "Climate Tech & ESG Summit Ballroom 2, [DATE]" at bounding box center [888, 313] width 292 height 31
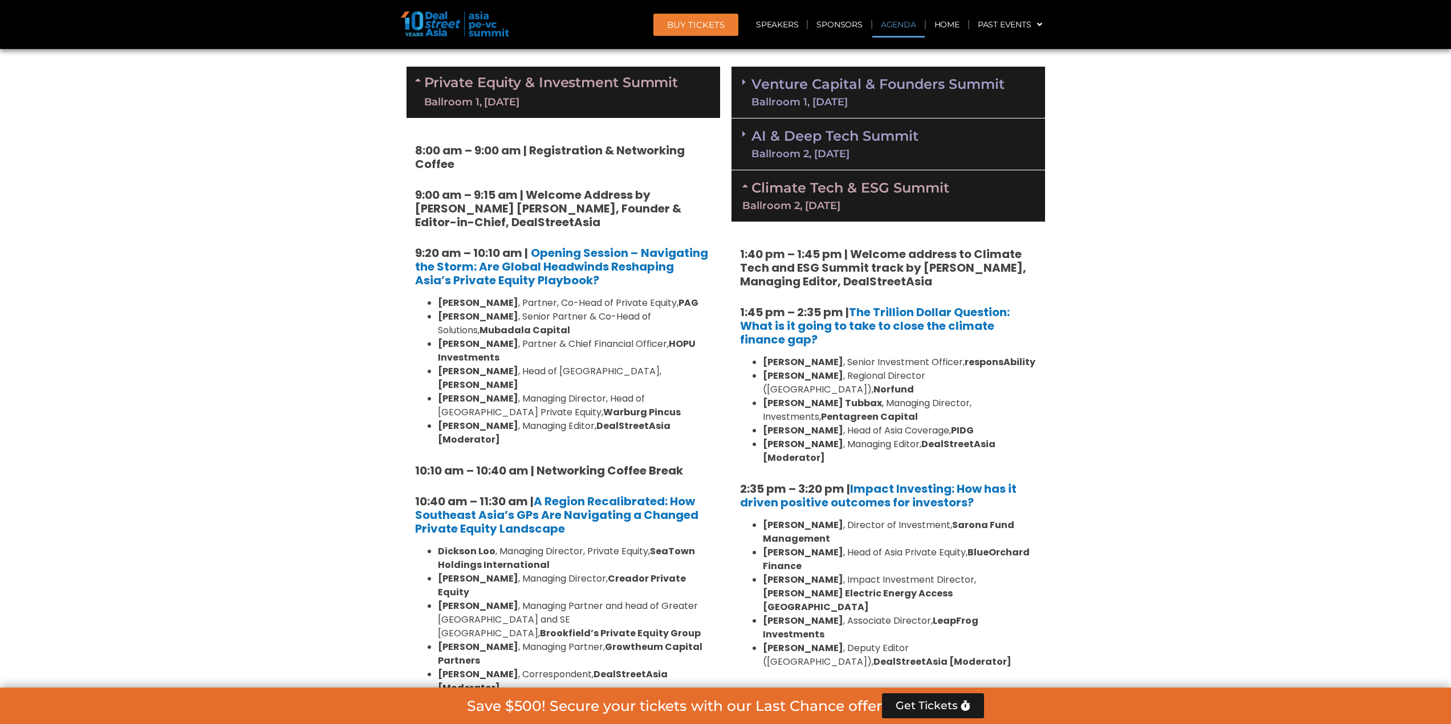
scroll to position [627, 0]
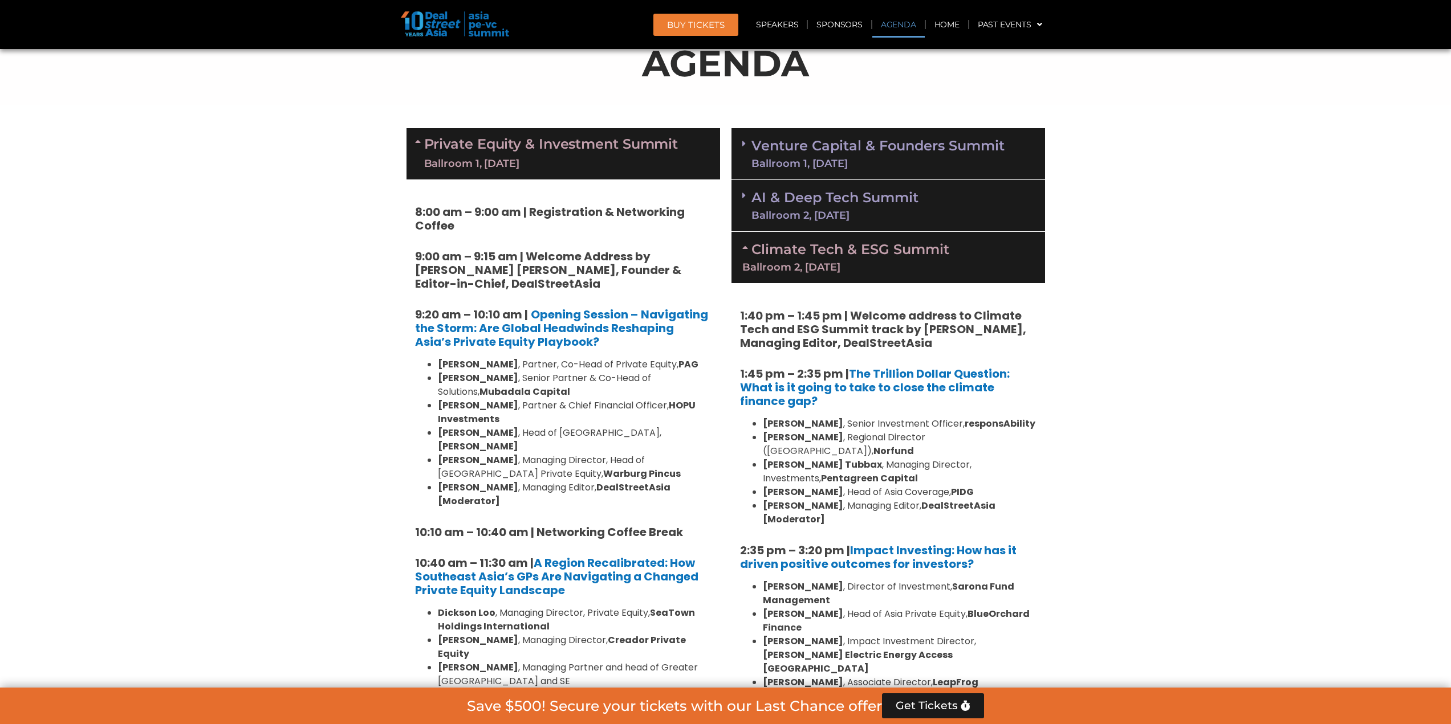
click at [821, 248] on link "Climate Tech & ESG Summit Ballroom 2, [DATE]" at bounding box center [888, 256] width 292 height 31
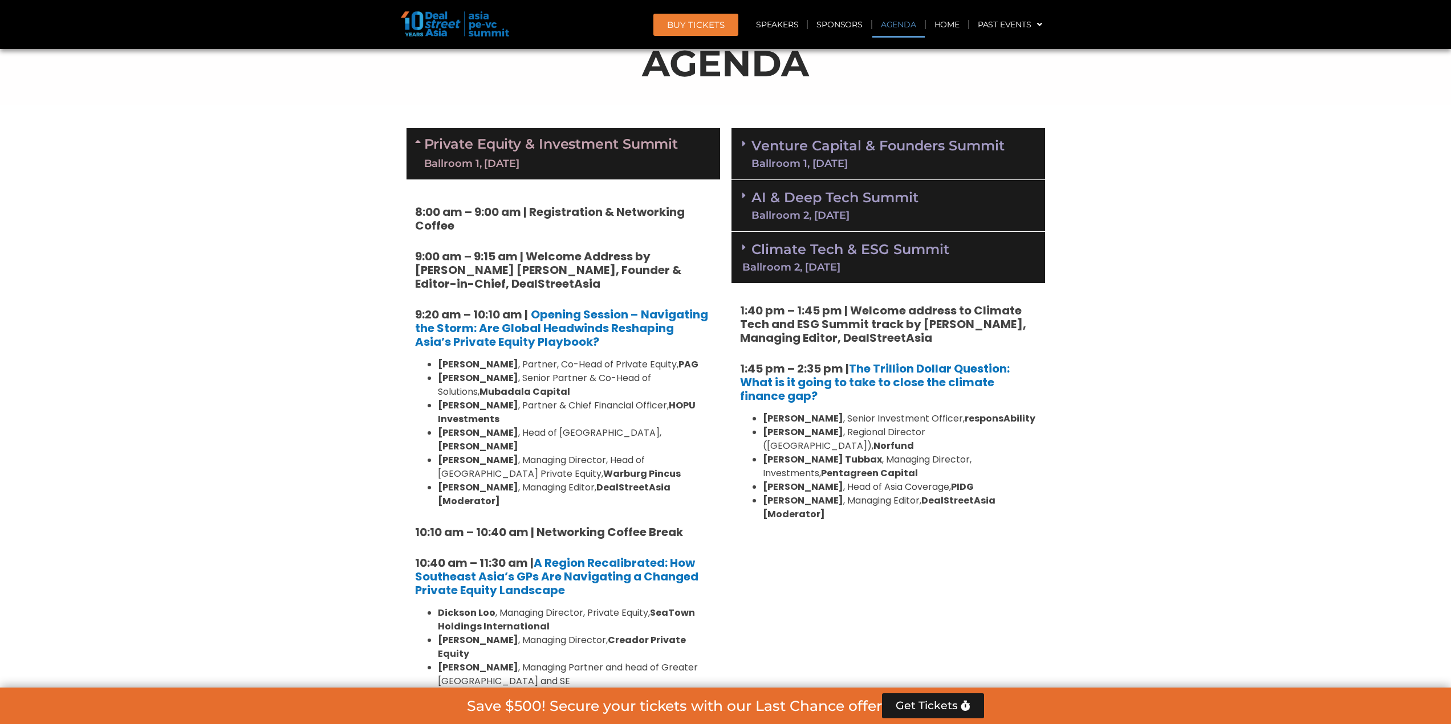
click at [821, 203] on link "AI & Deep Tech Summit Ballroom 2, [DATE]" at bounding box center [834, 206] width 167 height 30
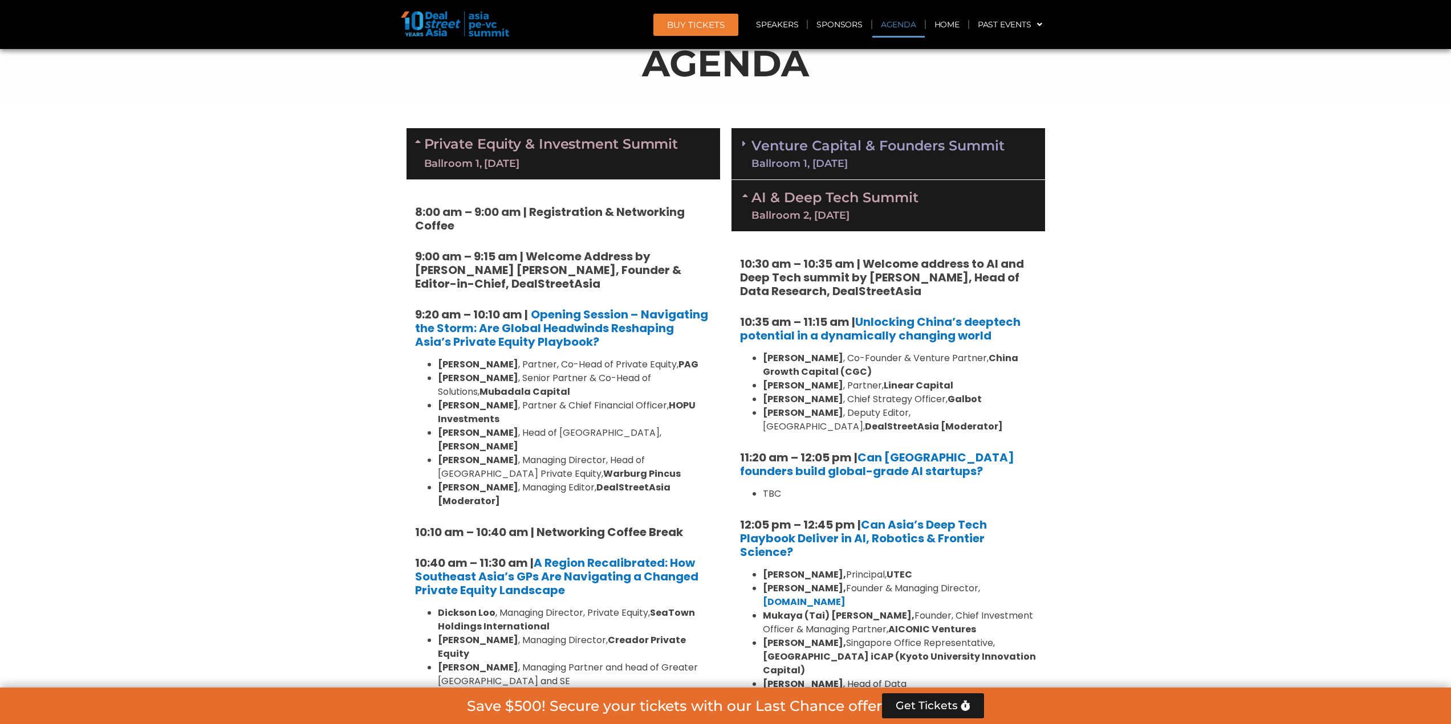
click at [825, 200] on link "AI & Deep Tech Summit Ballroom 2, [DATE]" at bounding box center [834, 206] width 167 height 30
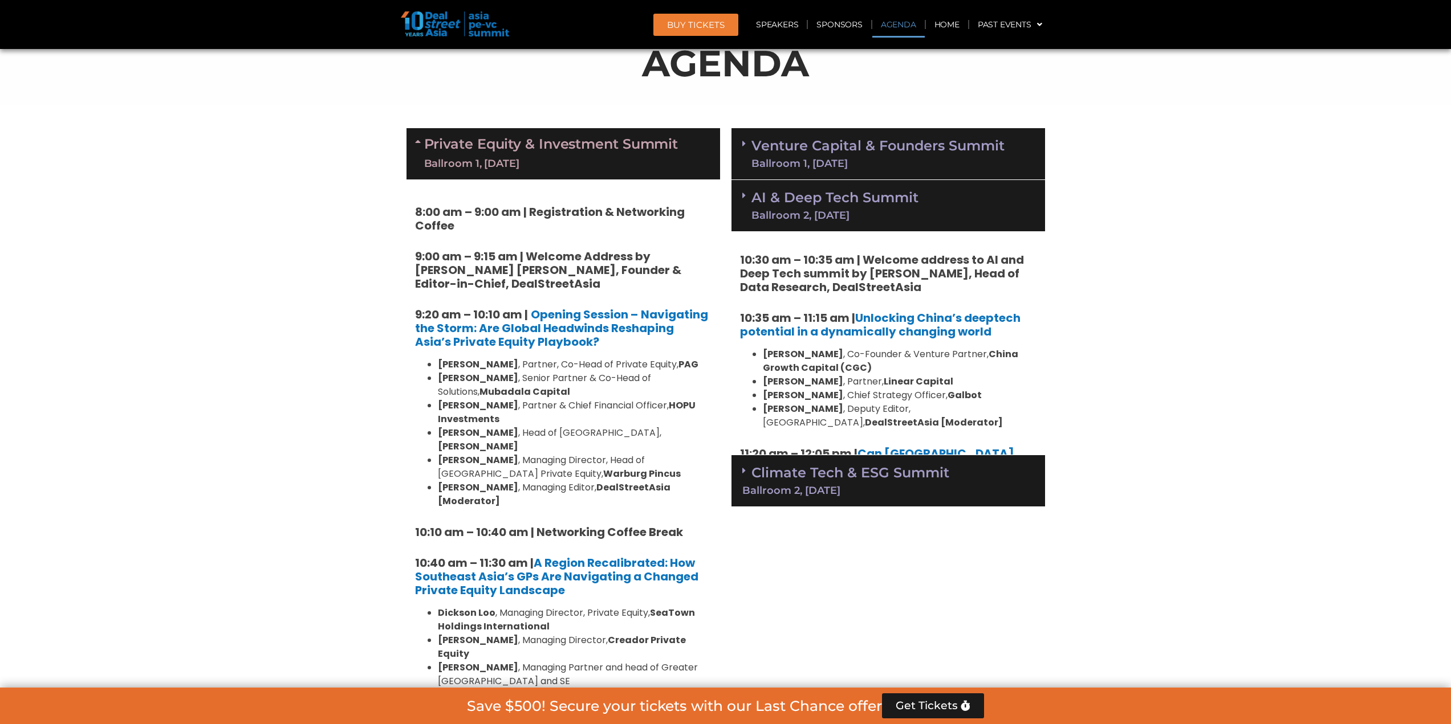
click at [818, 169] on div "Ballroom 1, [DATE]" at bounding box center [877, 163] width 253 height 10
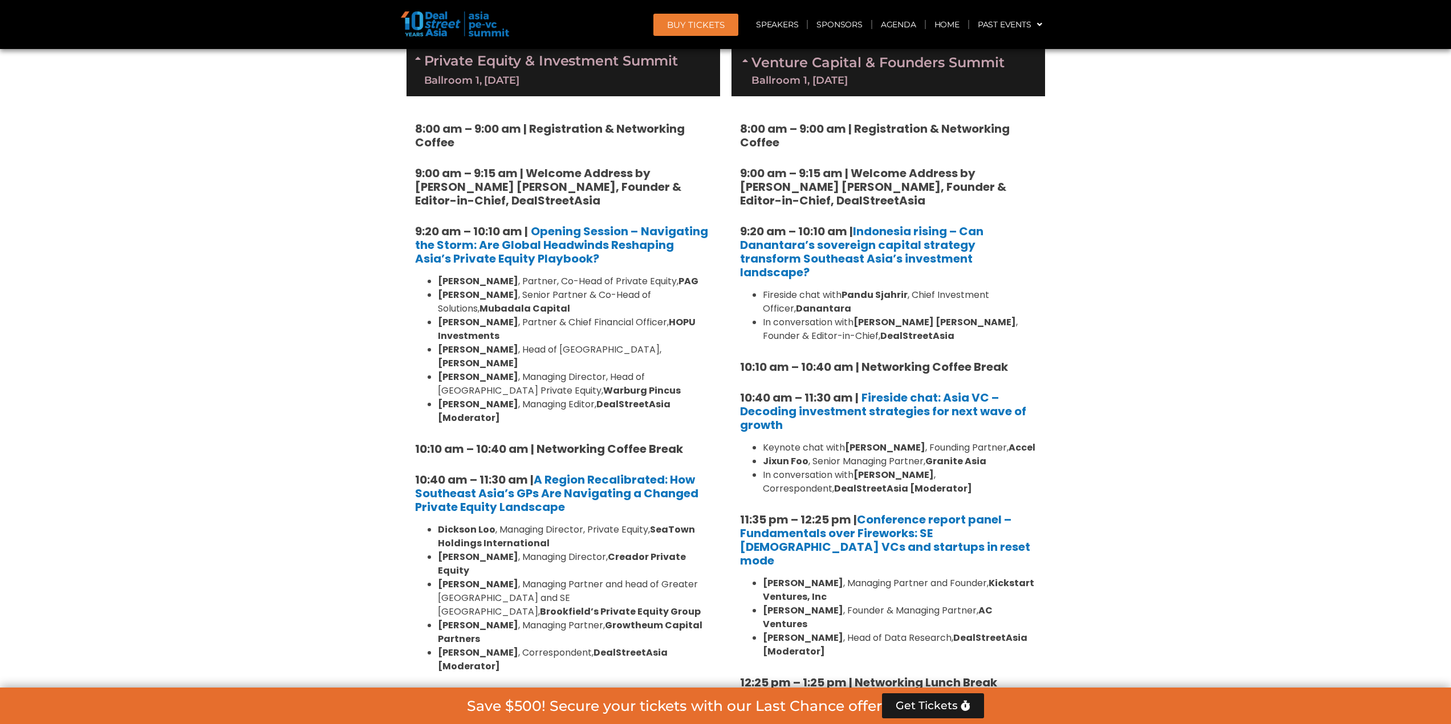
scroll to position [513, 0]
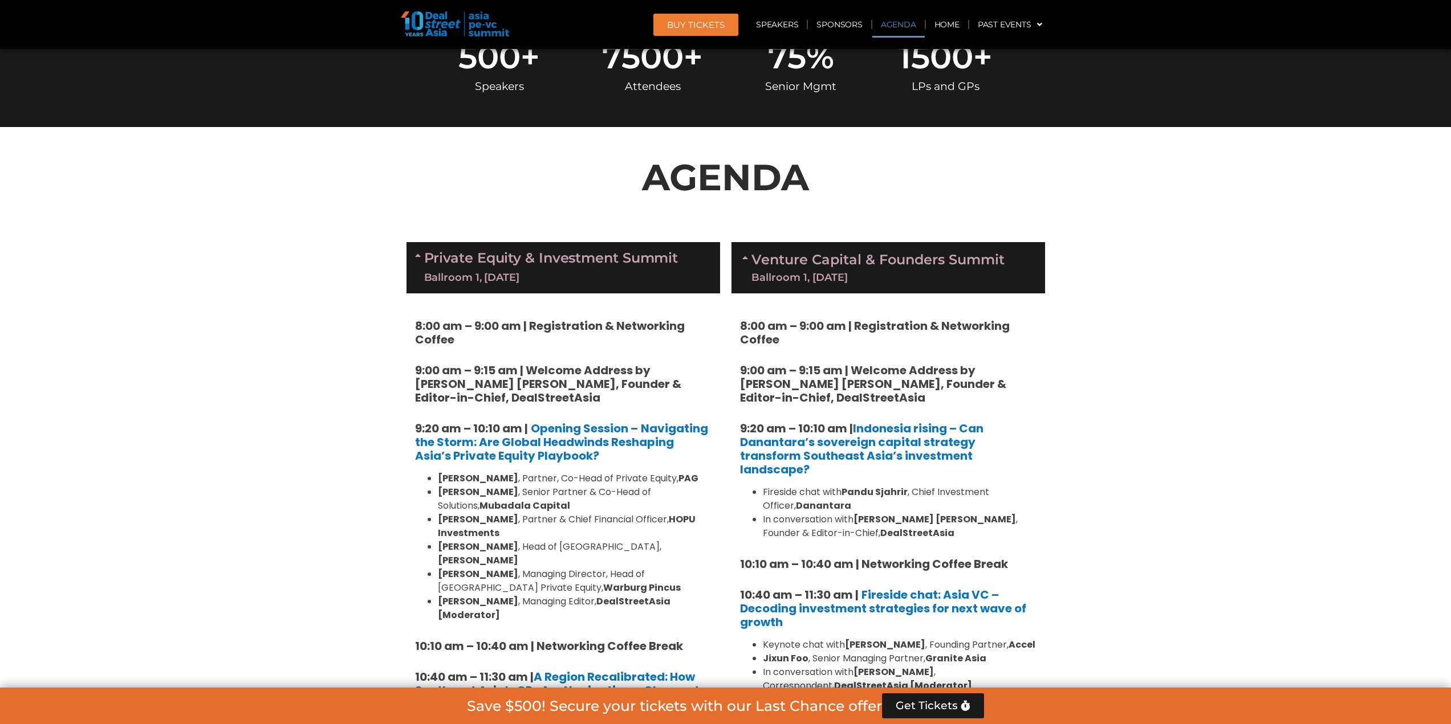
click at [851, 272] on div "Ballroom 1, [DATE]" at bounding box center [877, 277] width 253 height 10
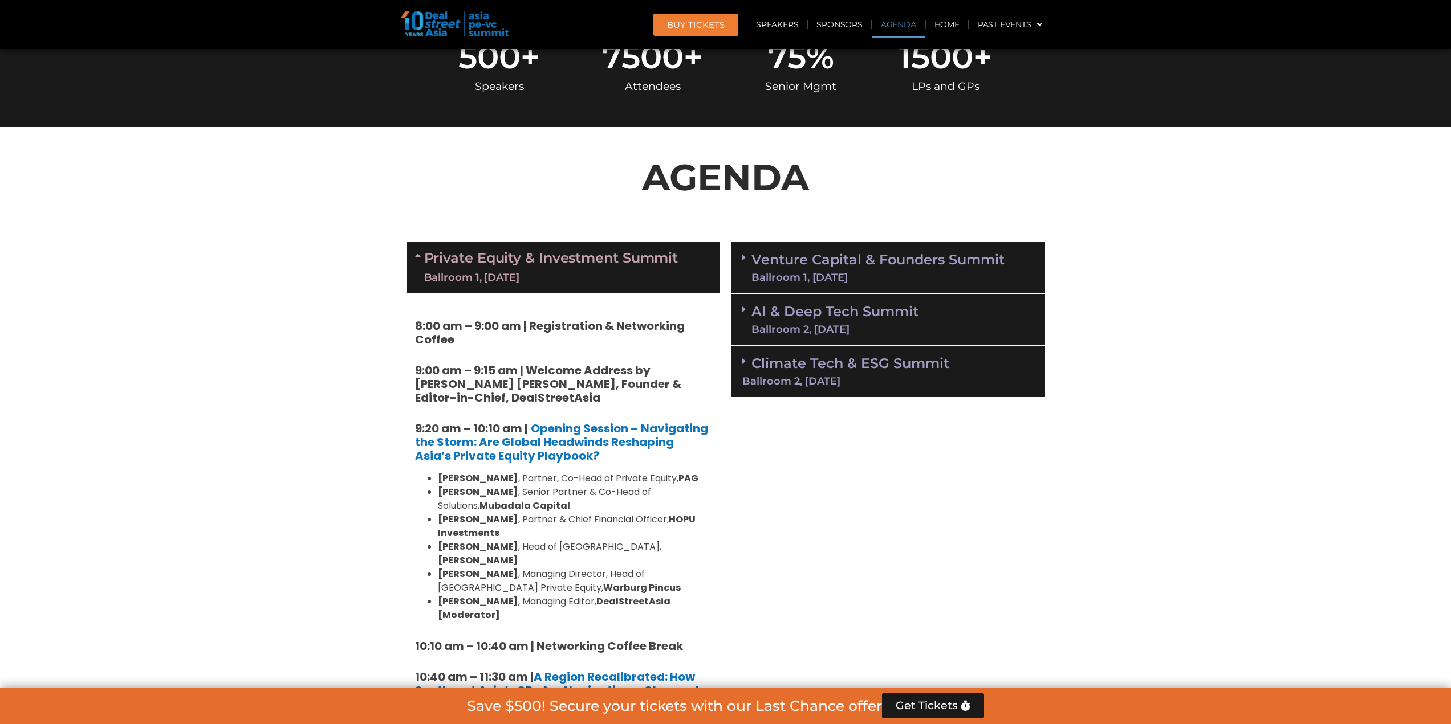
click at [853, 262] on link "Venture Capital & Founders​ Summit Ballroom 1, [DATE]" at bounding box center [877, 268] width 253 height 30
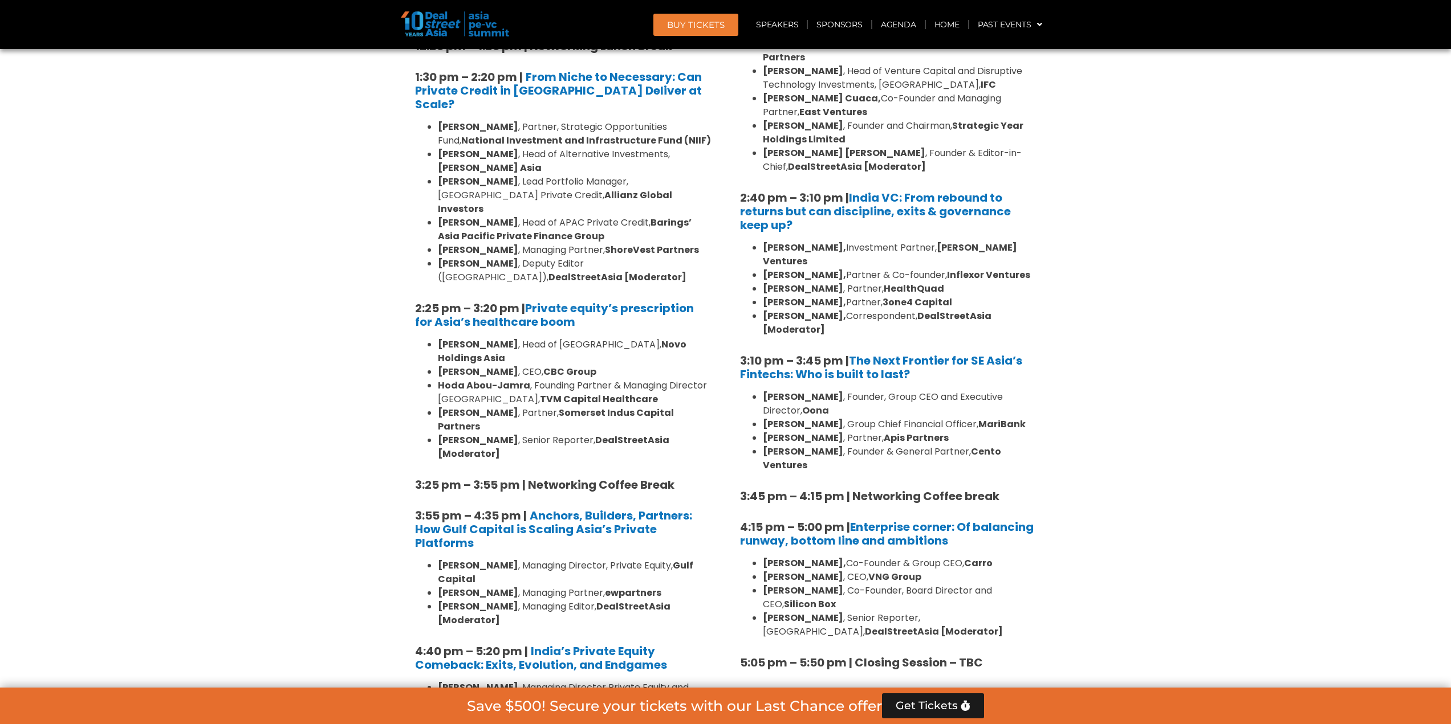
scroll to position [1710, 0]
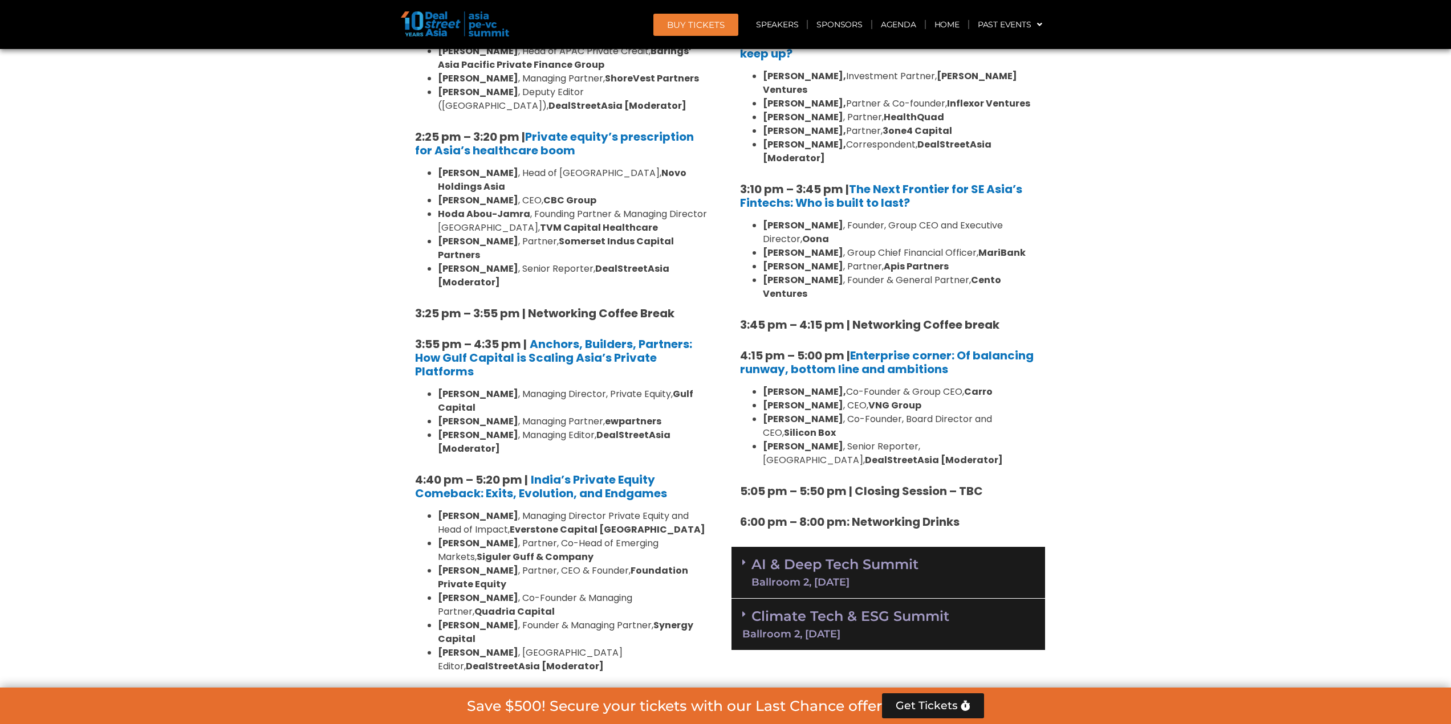
click at [873, 558] on link "AI & Deep Tech Summit Ballroom 2, [DATE]" at bounding box center [834, 573] width 167 height 30
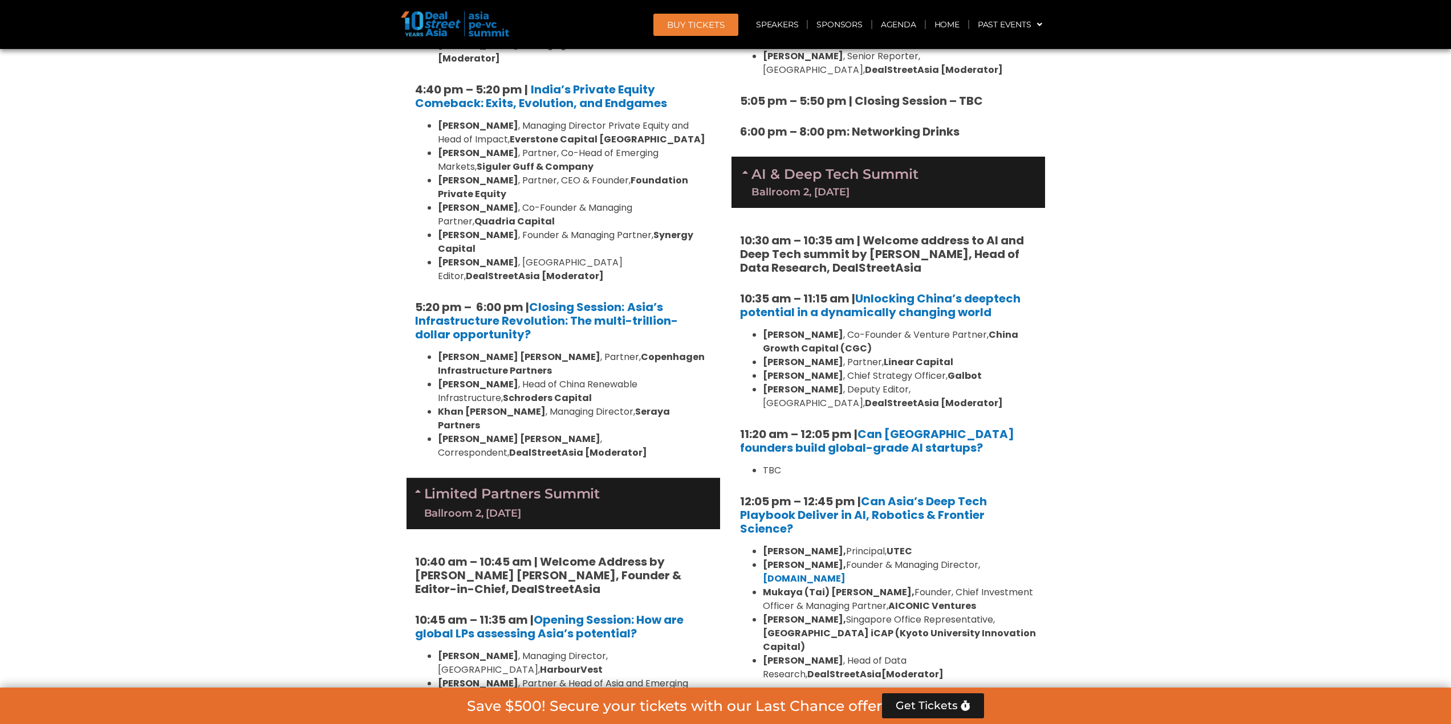
scroll to position [2109, 0]
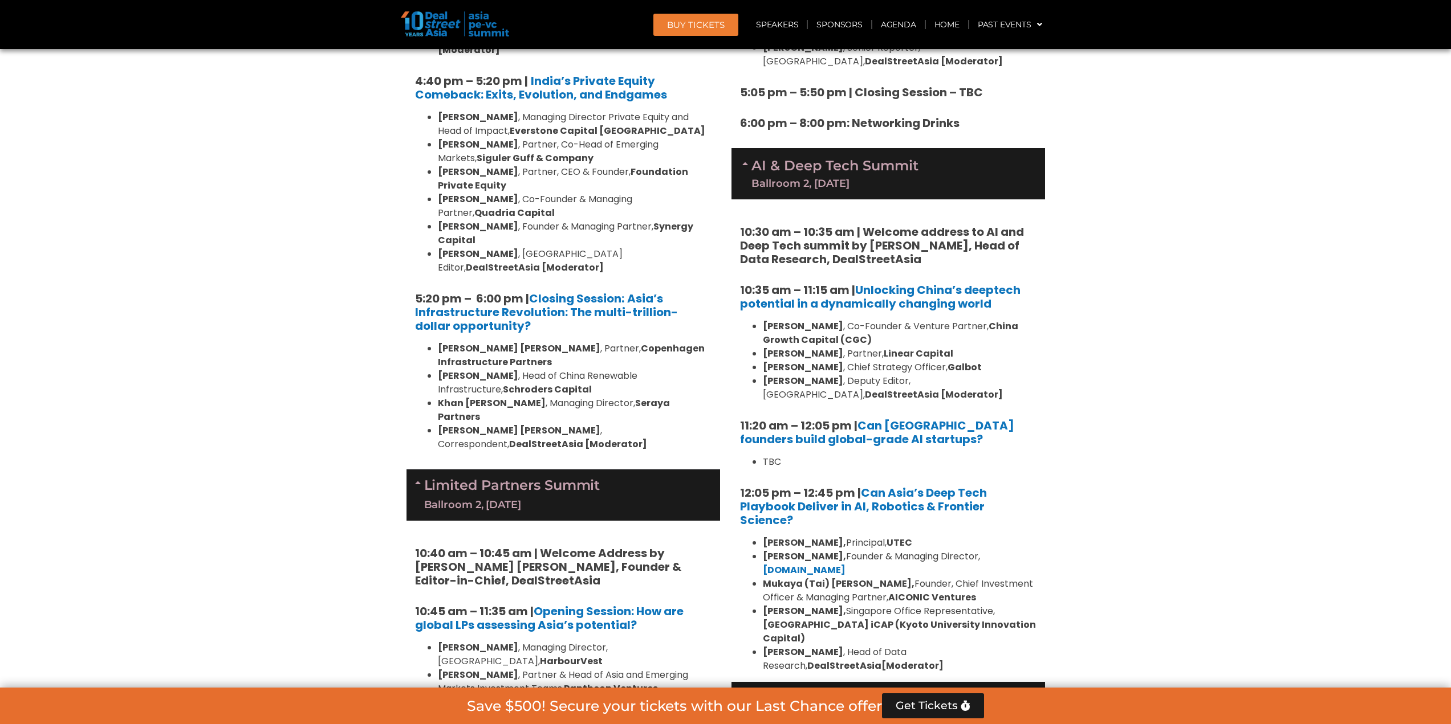
click at [941, 691] on link "Climate Tech & ESG Summit Ballroom 2, [DATE]" at bounding box center [888, 706] width 292 height 31
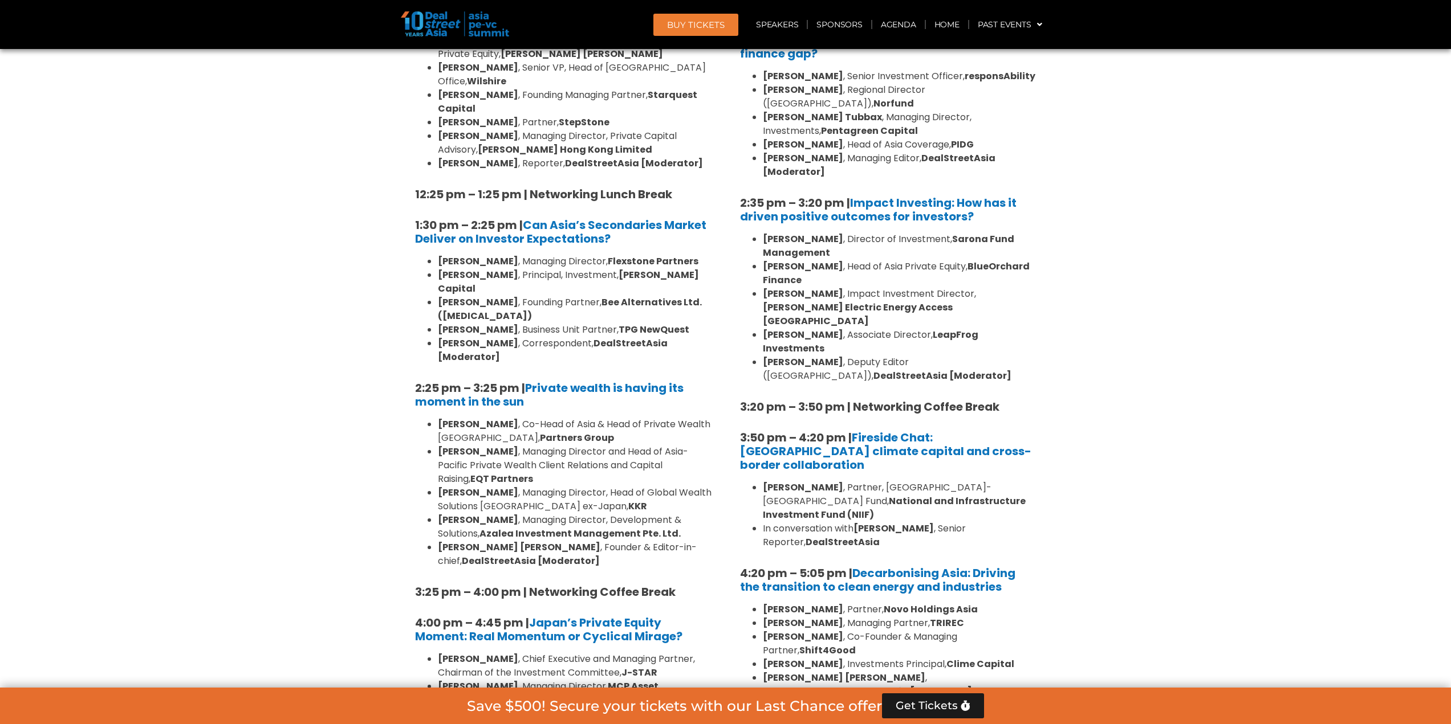
scroll to position [3192, 0]
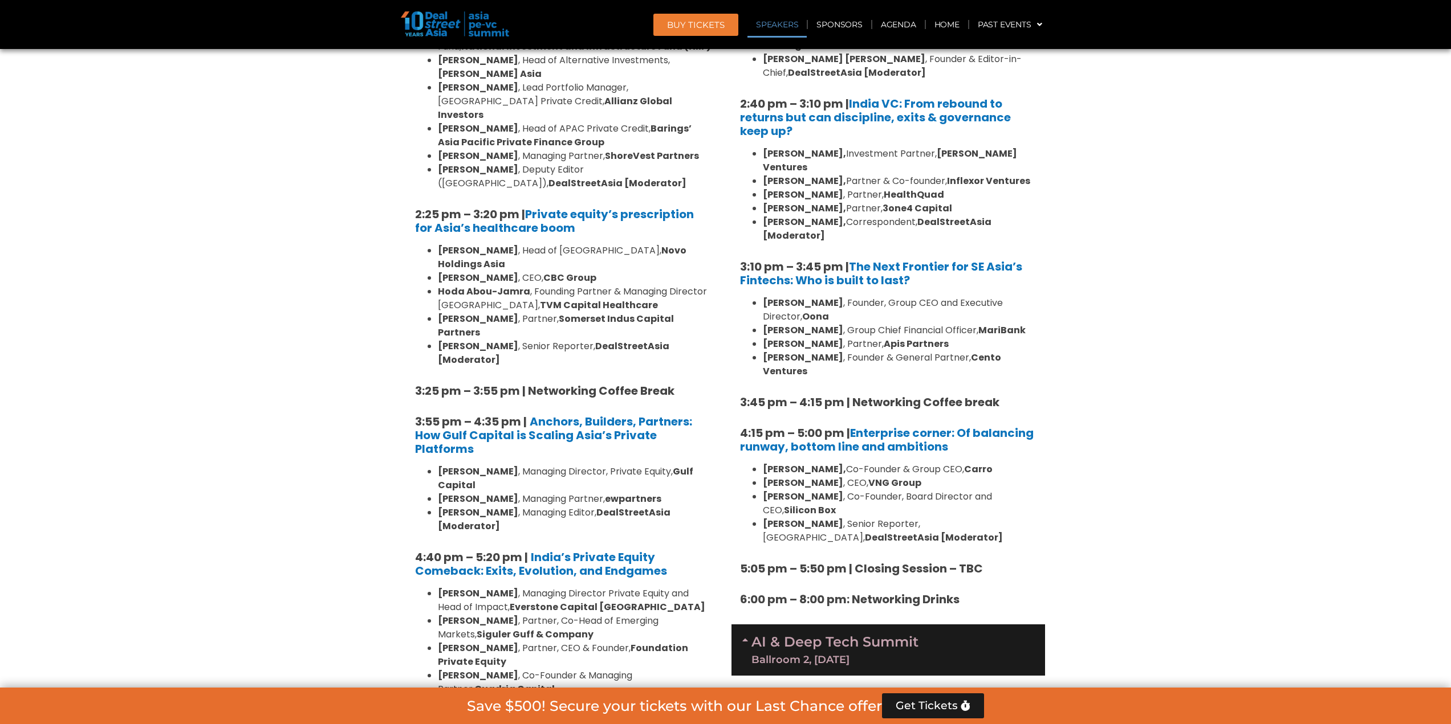
scroll to position [0, 0]
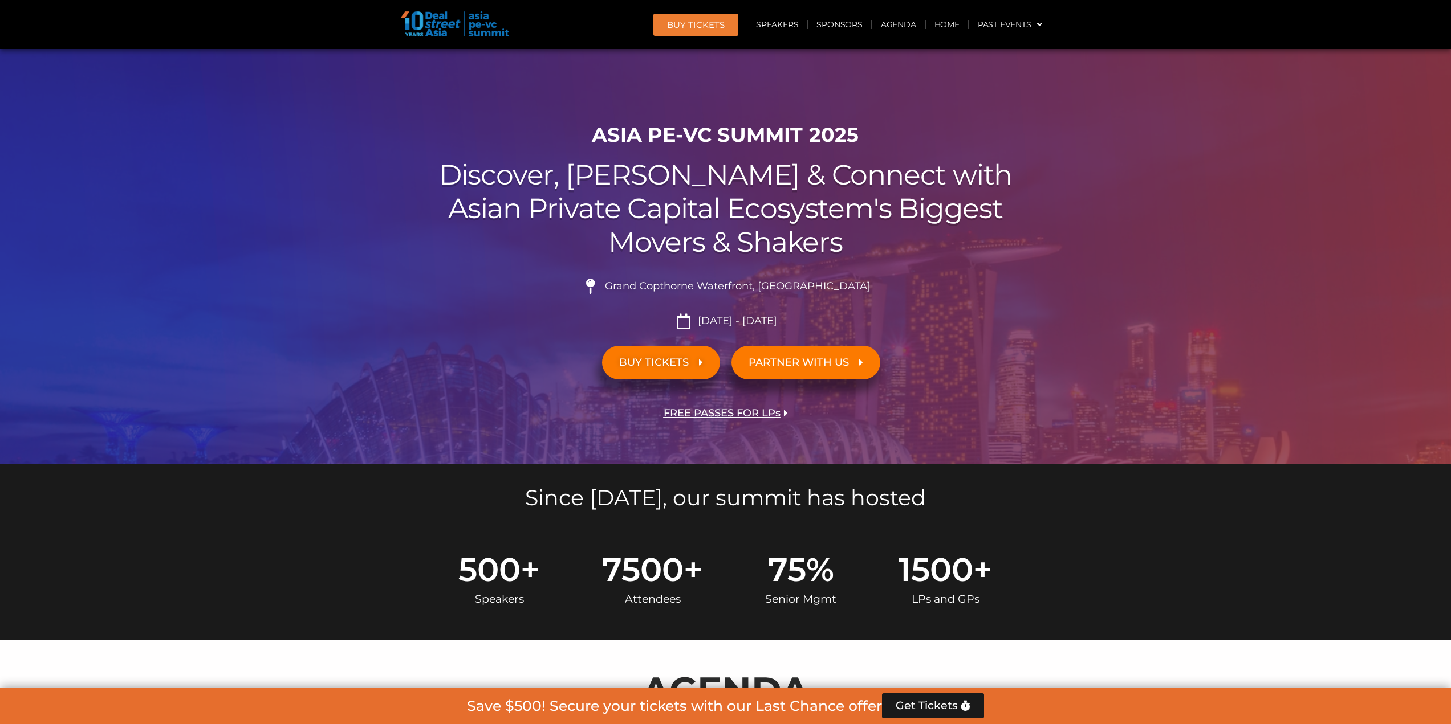
drag, startPoint x: 1174, startPoint y: 581, endPoint x: 1192, endPoint y: 402, distance: 179.9
click at [742, 415] on span "FREE PASSES FOR LPs" at bounding box center [721, 413] width 117 height 11
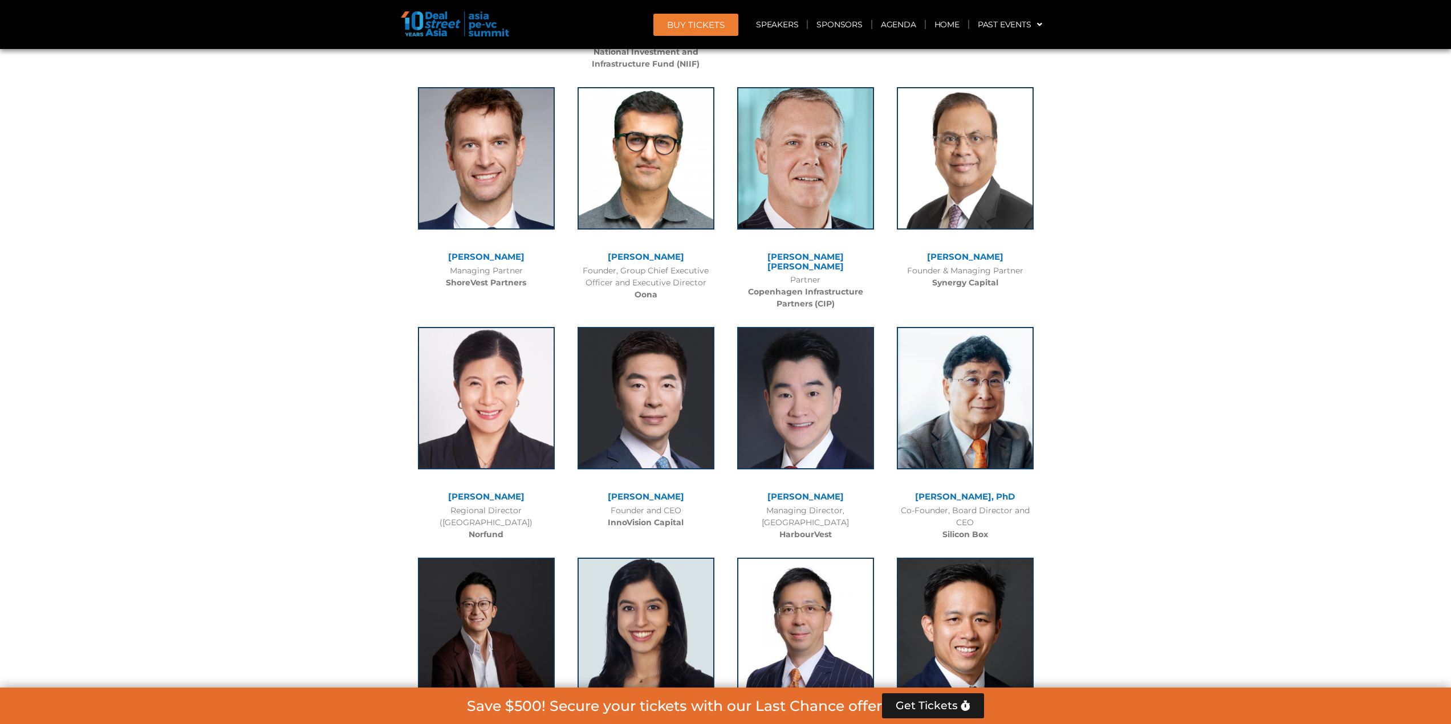
scroll to position [11381, 0]
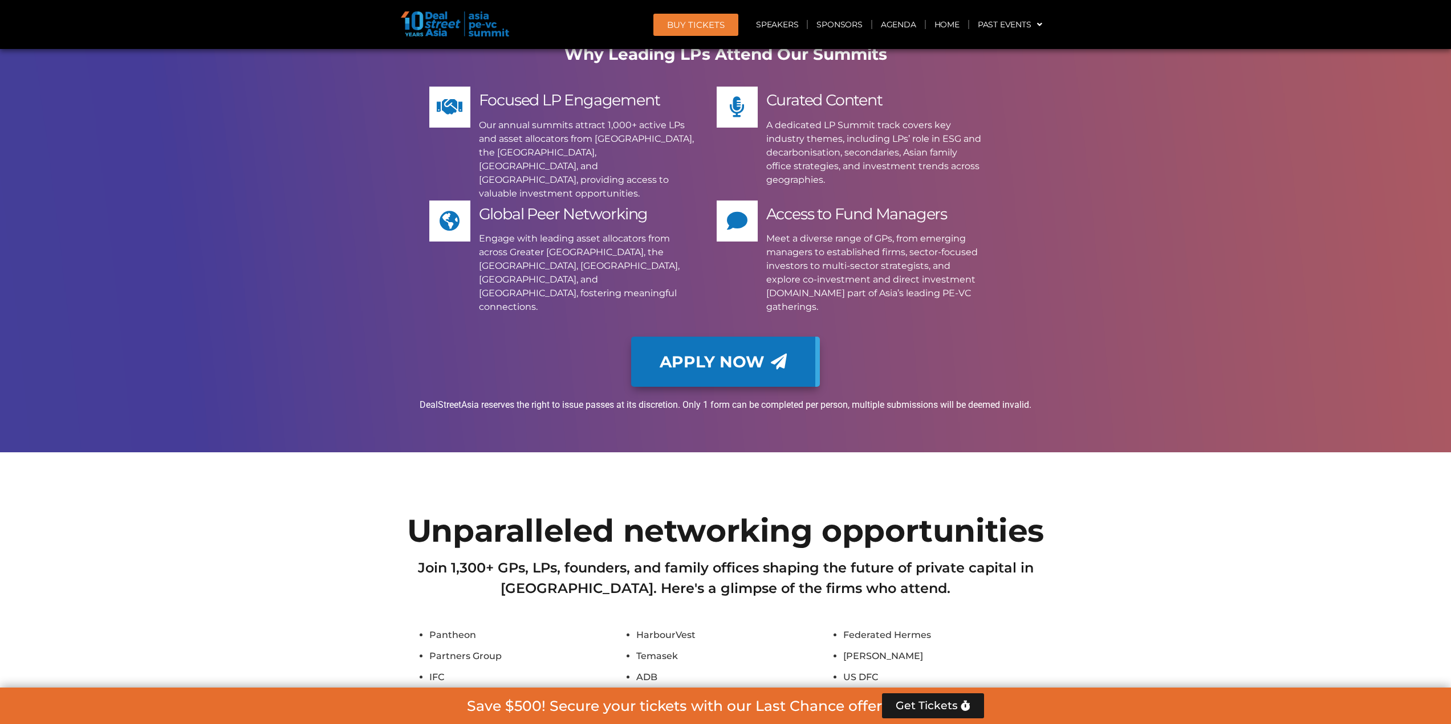
scroll to position [11837, 0]
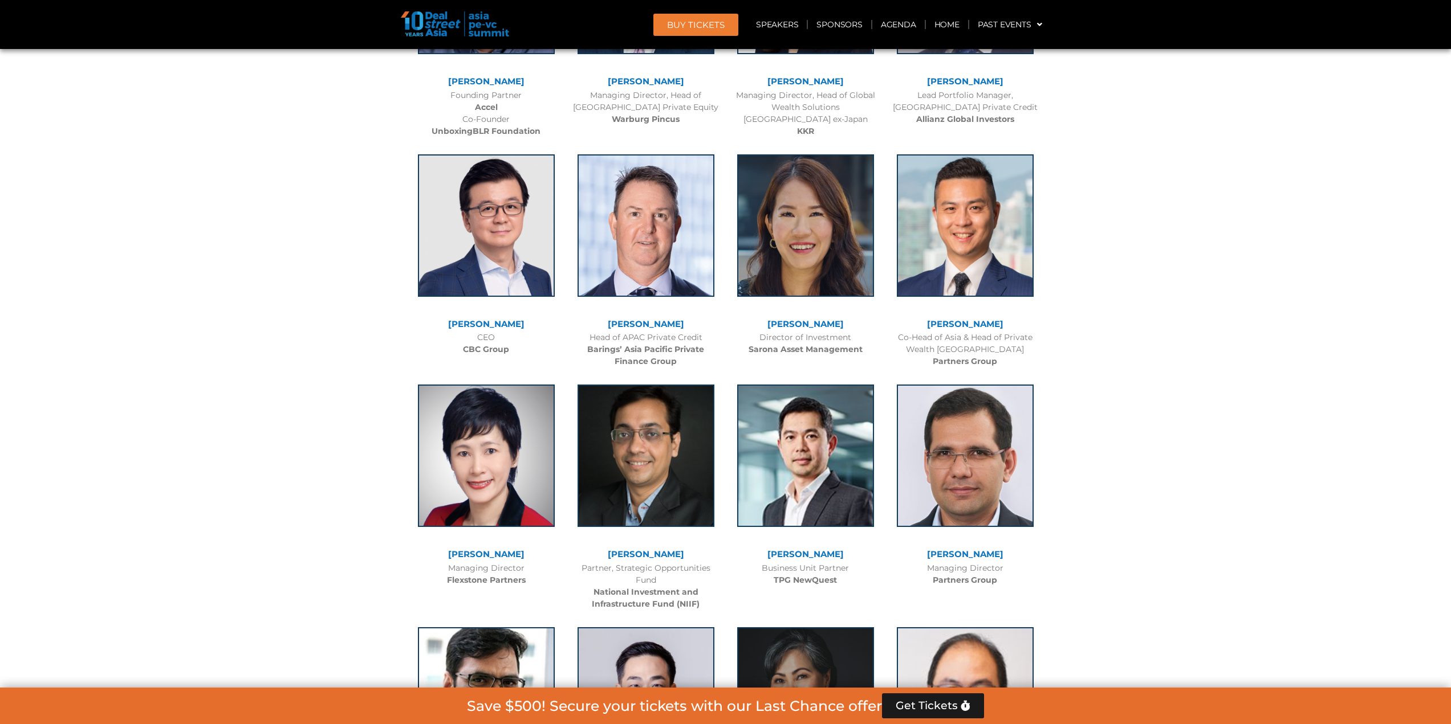
drag, startPoint x: 979, startPoint y: 386, endPoint x: 979, endPoint y: 357, distance: 29.1
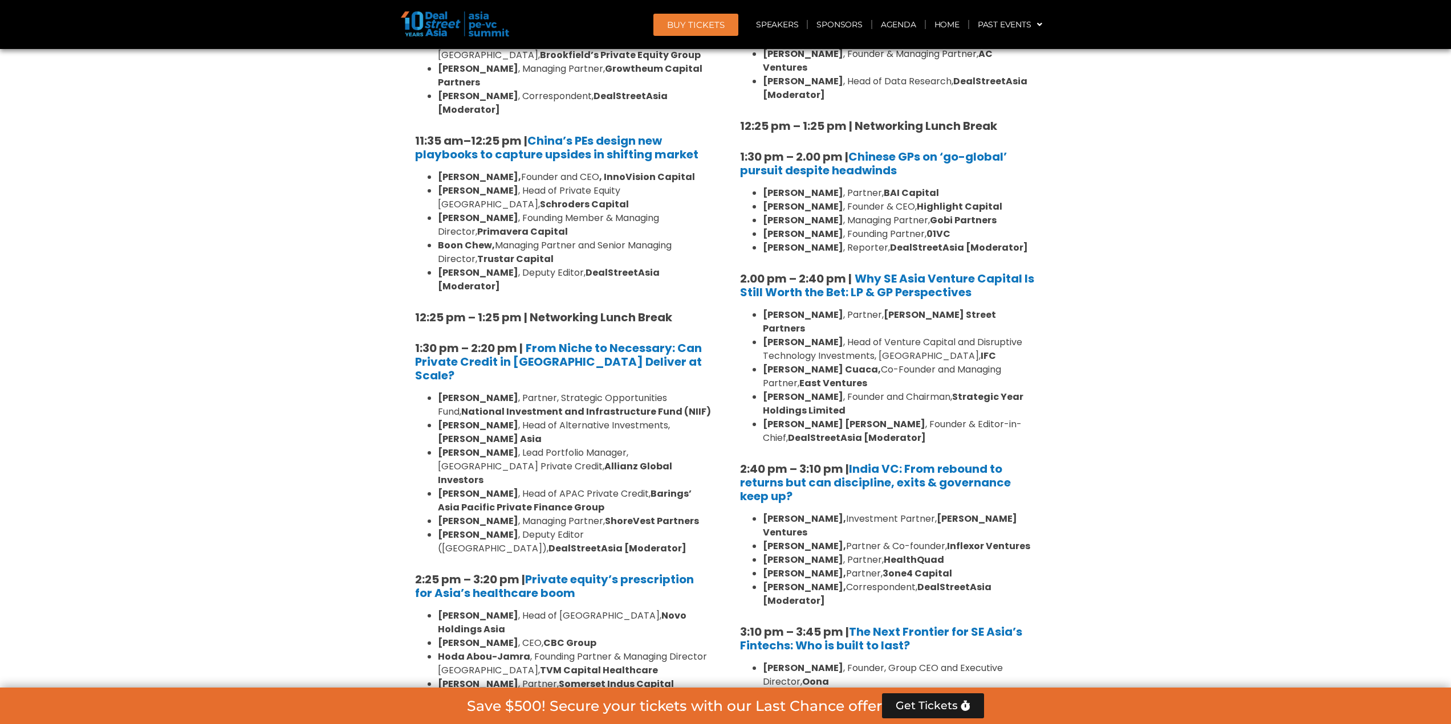
scroll to position [325, 0]
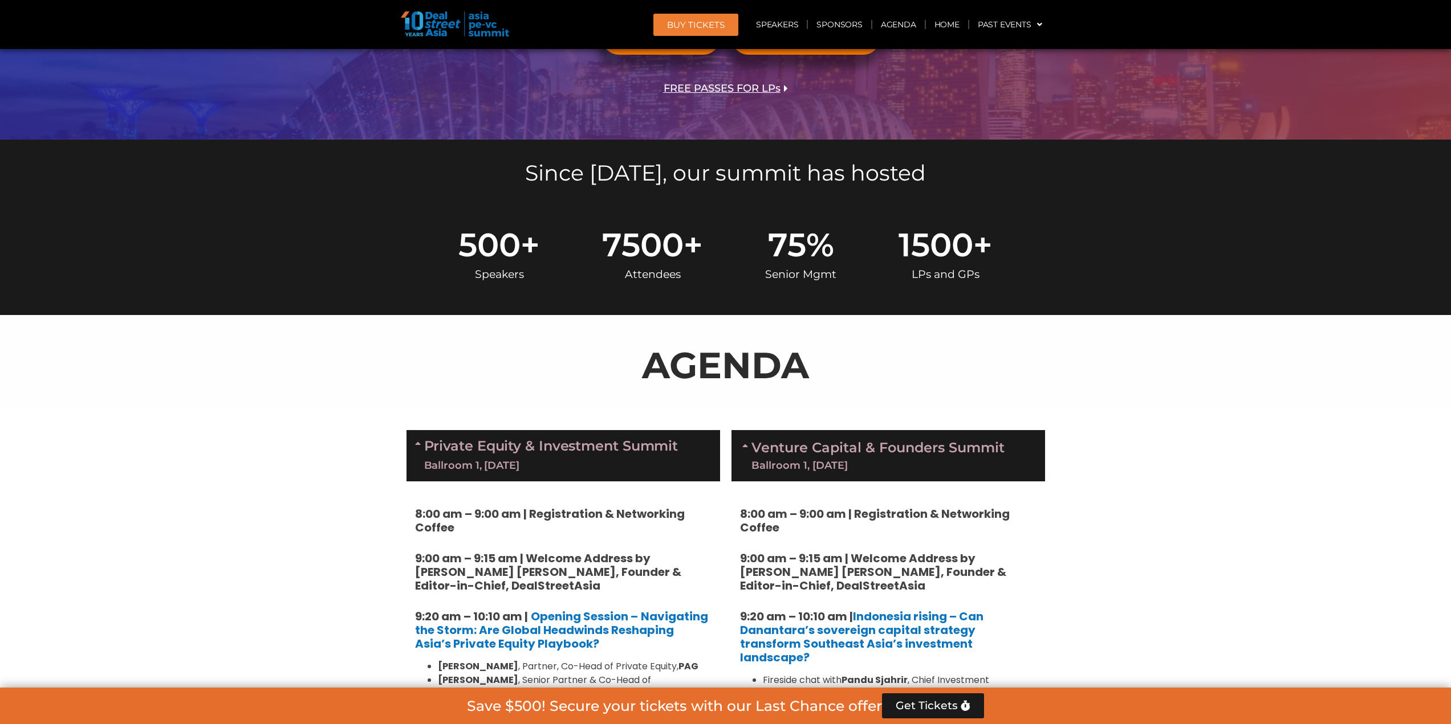
drag, startPoint x: 1051, startPoint y: 409, endPoint x: 1049, endPoint y: 224, distance: 185.3
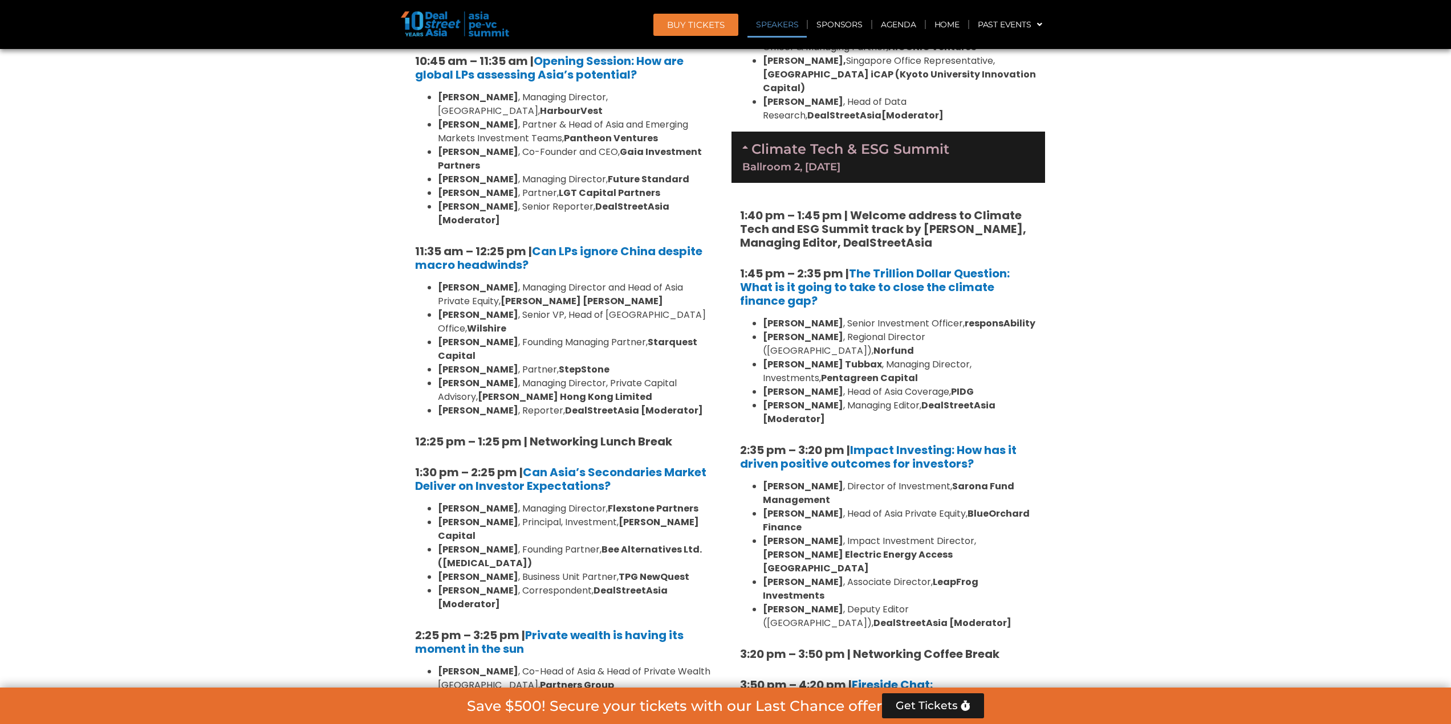
drag, startPoint x: 1155, startPoint y: 452, endPoint x: 1119, endPoint y: 219, distance: 235.3
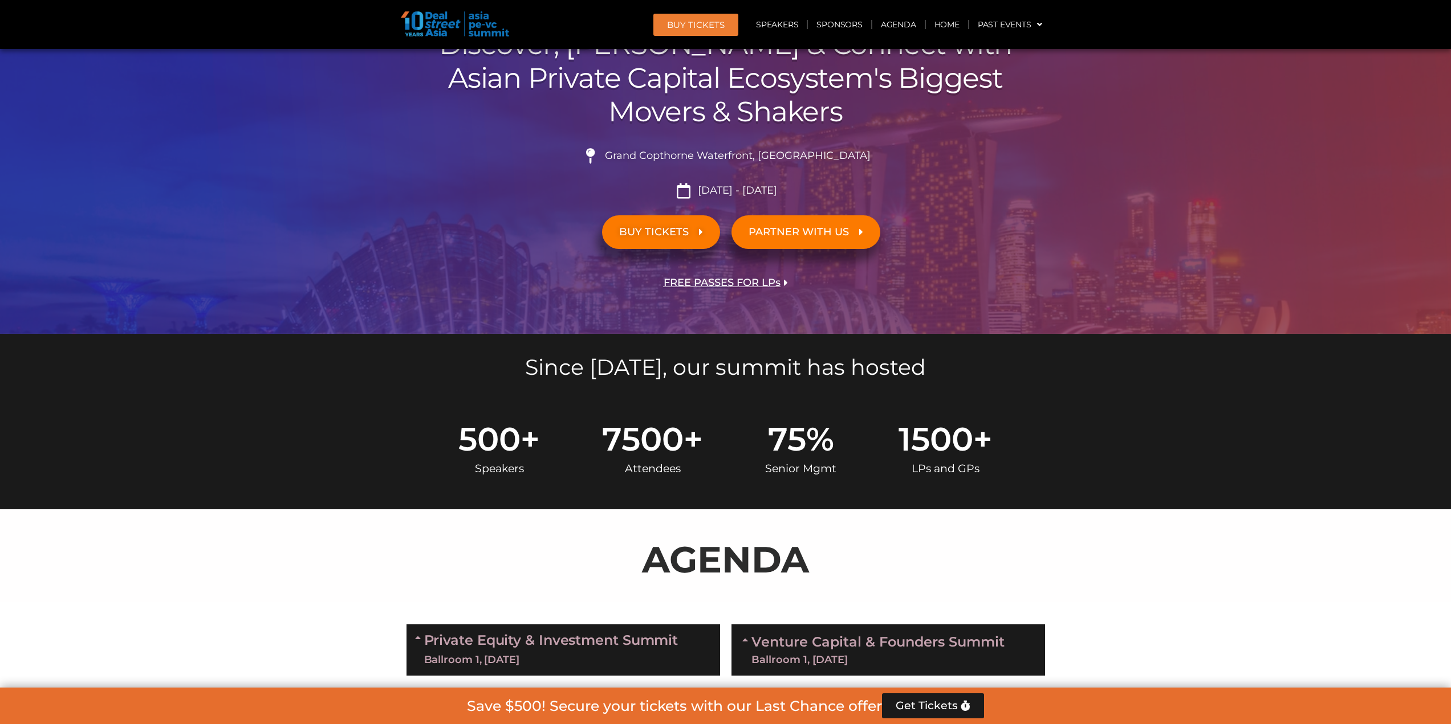
scroll to position [473, 0]
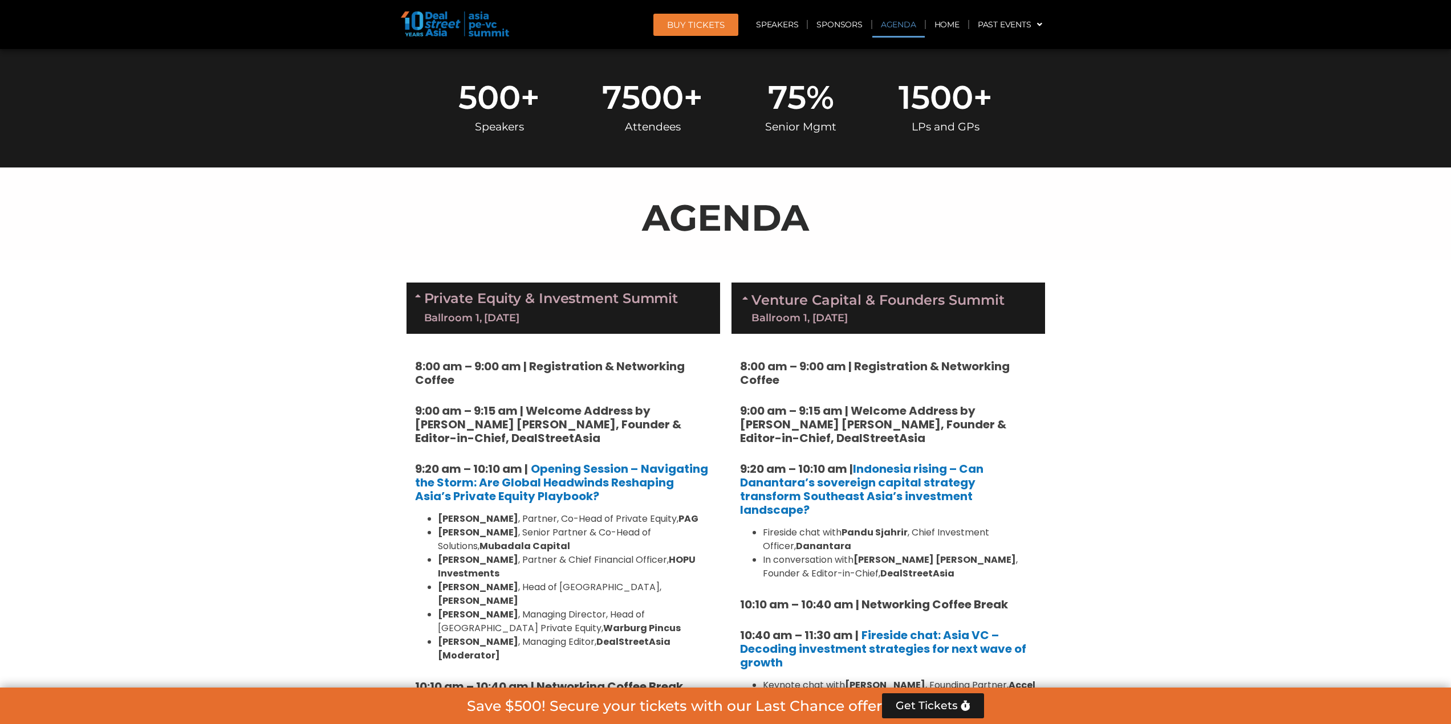
click at [705, 218] on p "AGENDA" at bounding box center [725, 217] width 638 height 55
click at [705, 217] on p "AGENDA" at bounding box center [725, 217] width 638 height 55
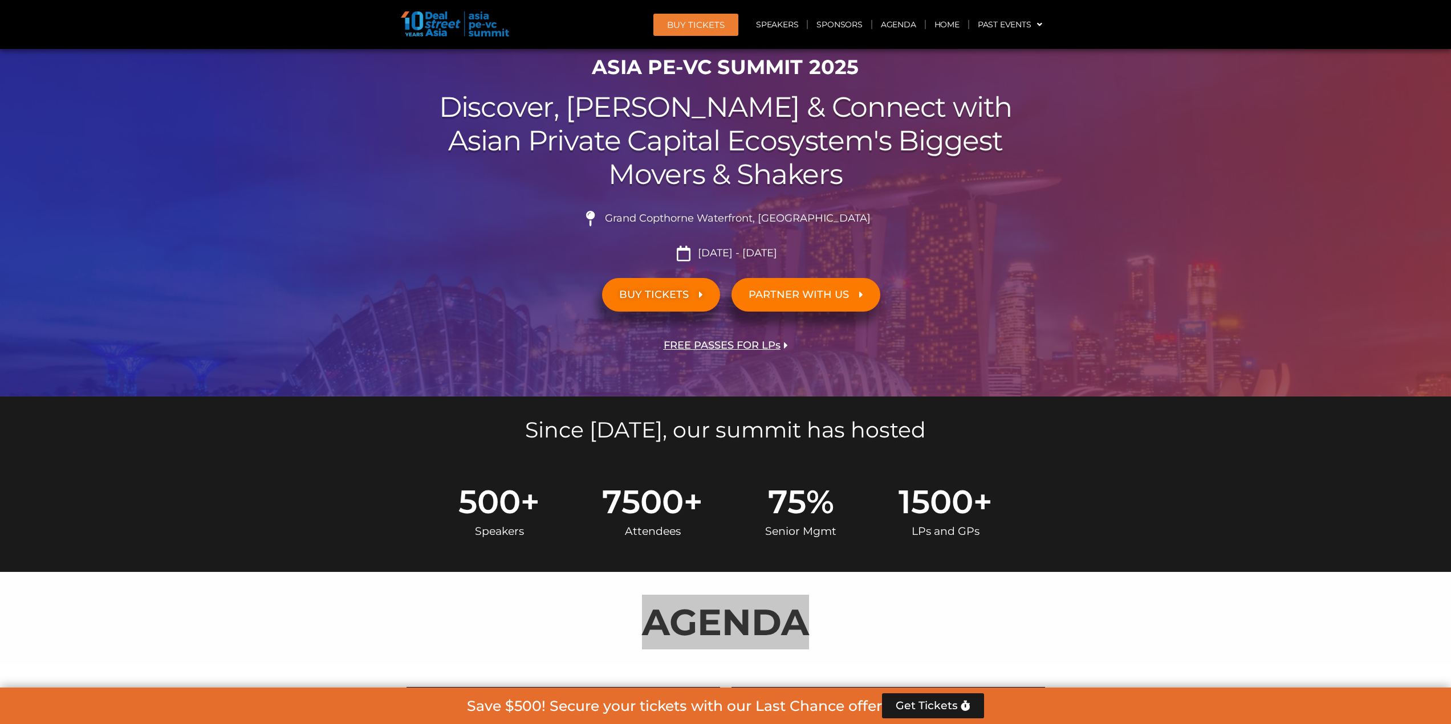
scroll to position [0, 0]
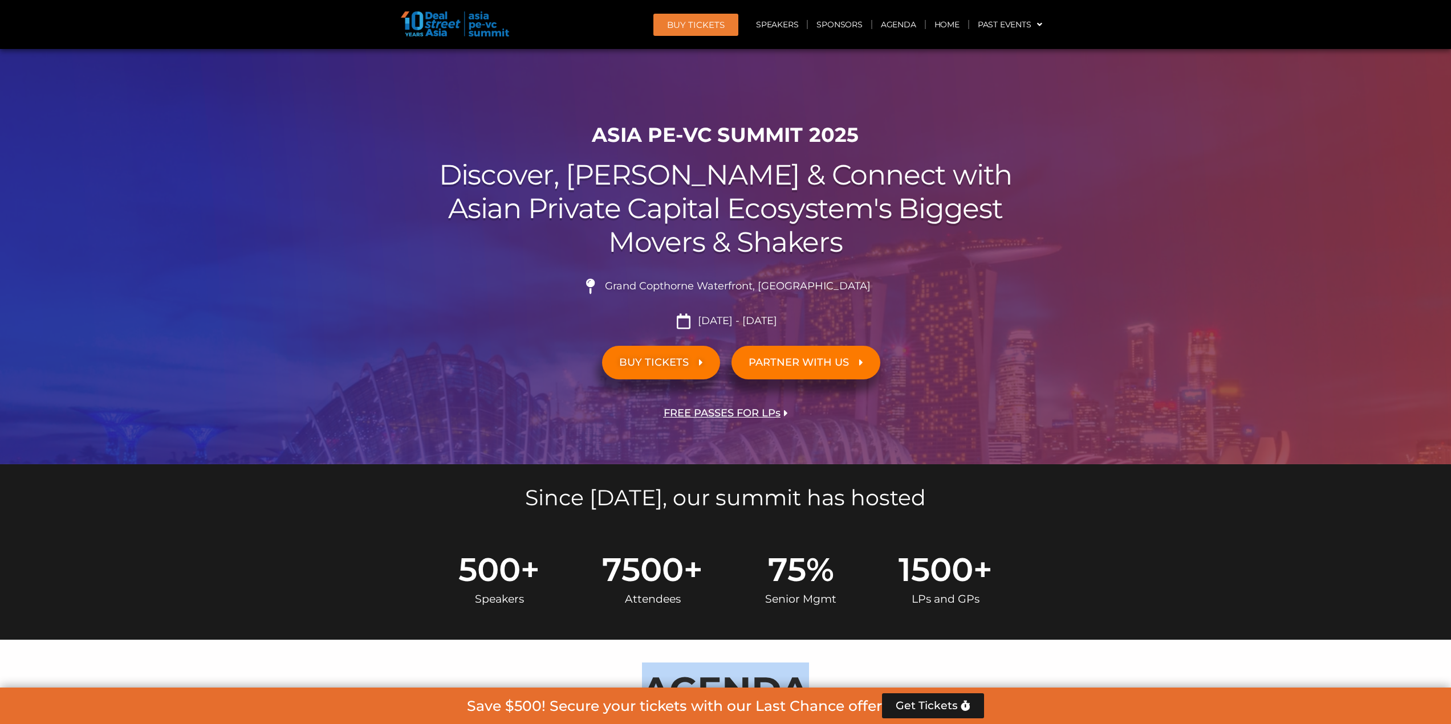
drag, startPoint x: 669, startPoint y: 369, endPoint x: 655, endPoint y: 418, distance: 51.6
click at [669, 368] on link "BUY TICKETS" at bounding box center [661, 363] width 118 height 34
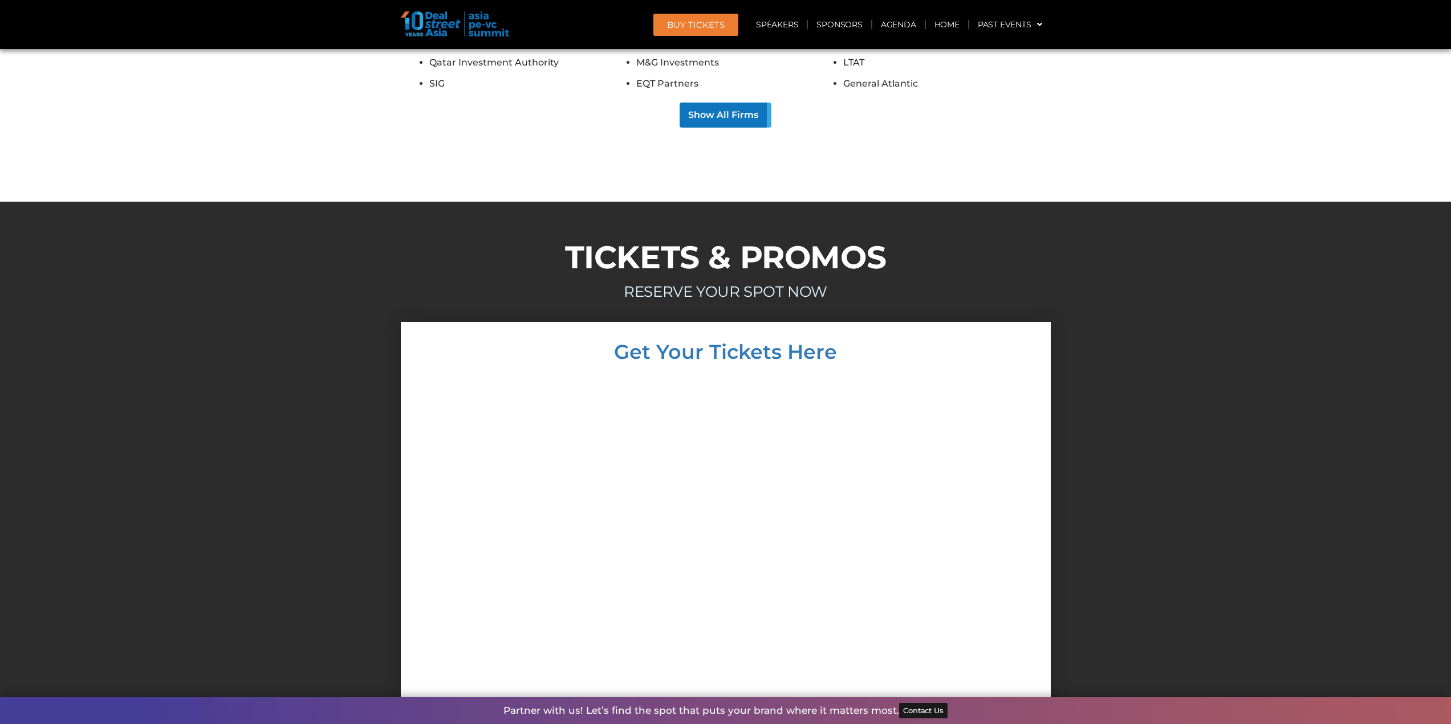
scroll to position [12952, 0]
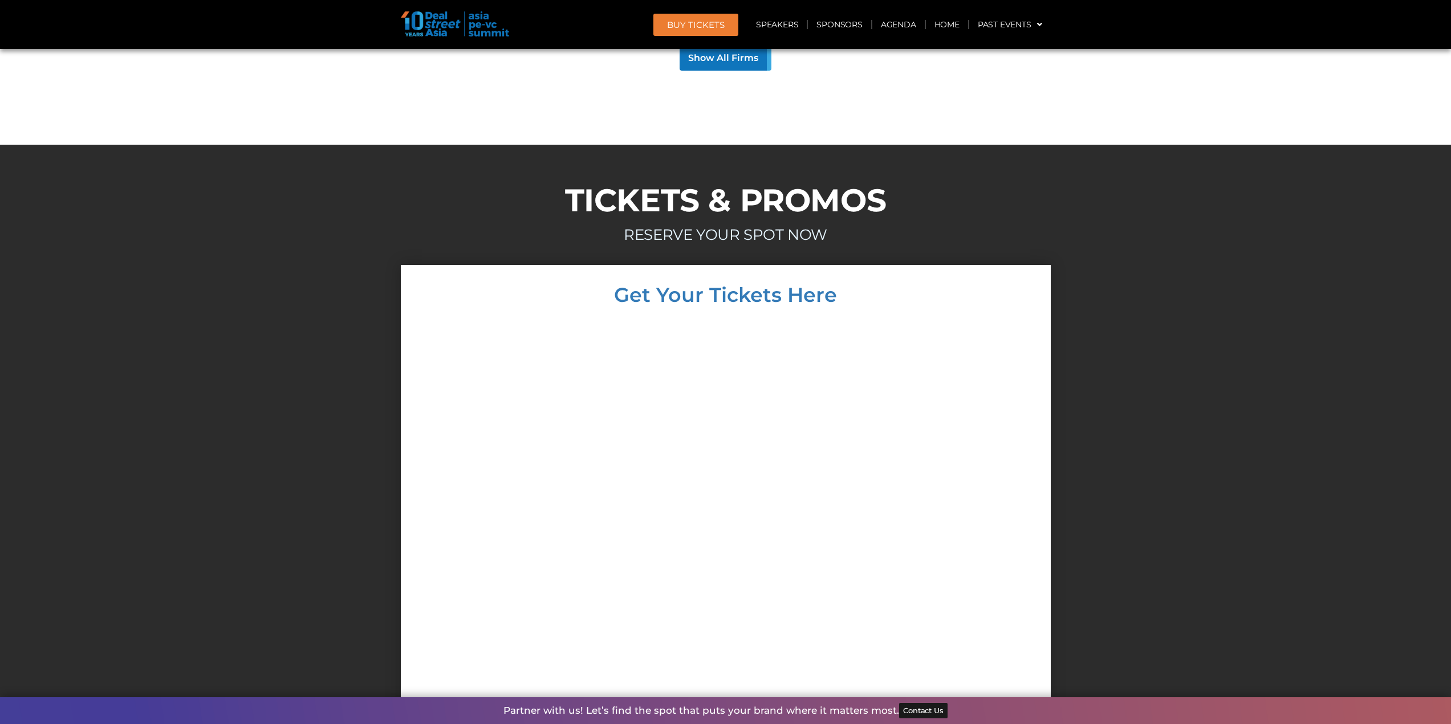
drag, startPoint x: 905, startPoint y: 427, endPoint x: 909, endPoint y: 435, distance: 9.4
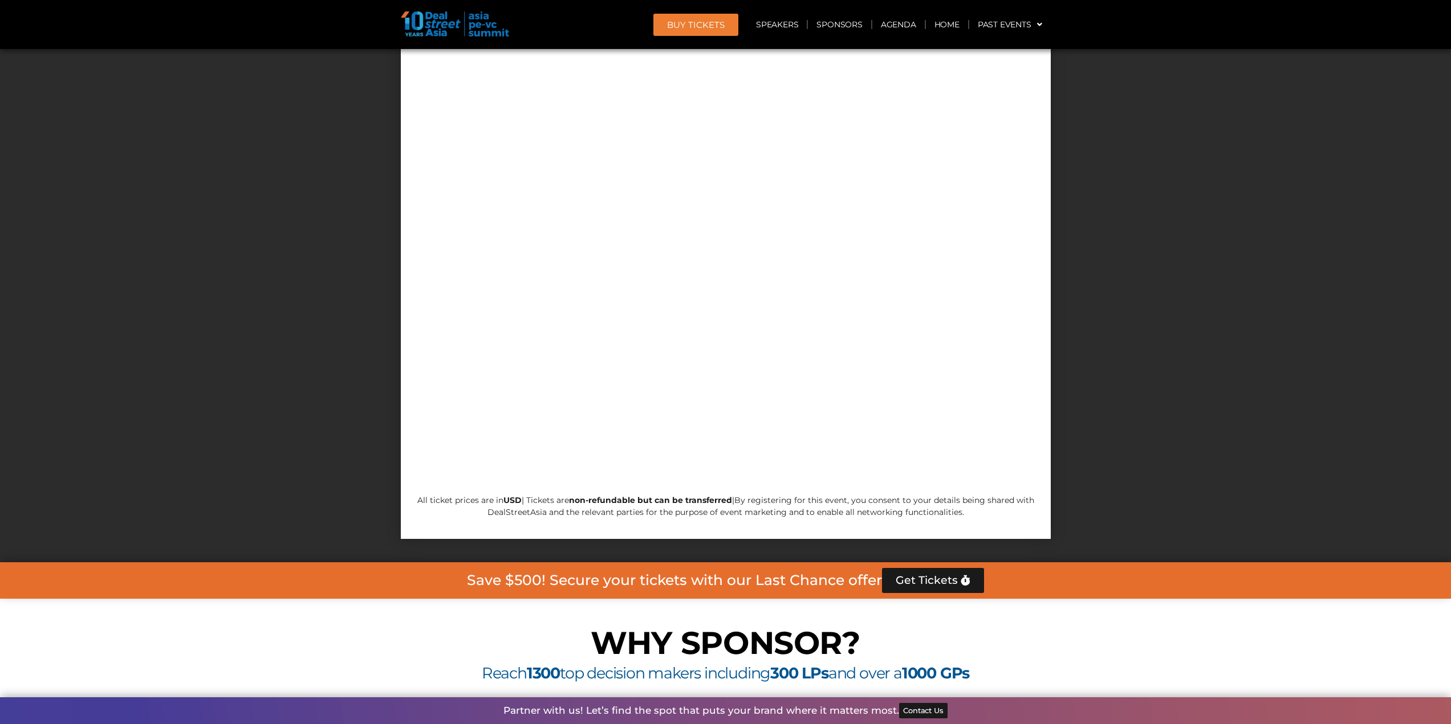
scroll to position [13294, 0]
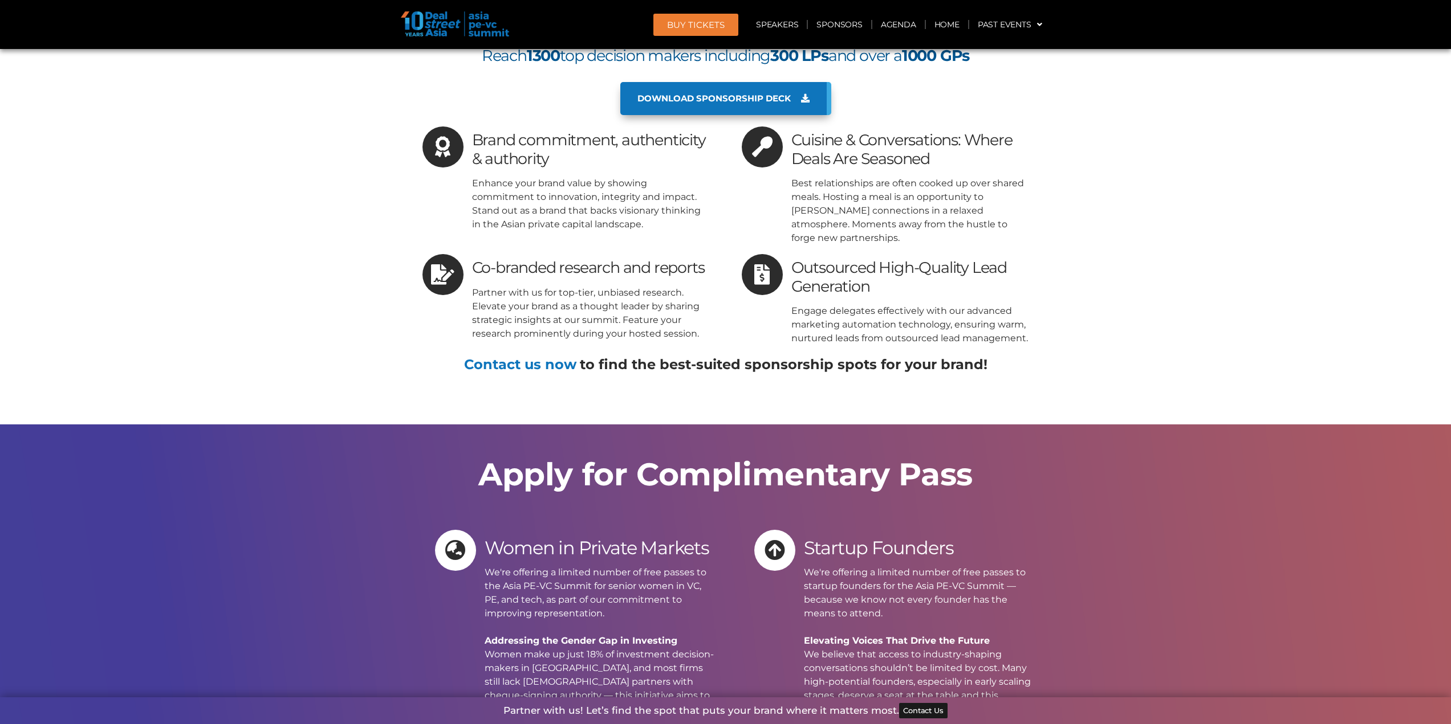
scroll to position [13750, 0]
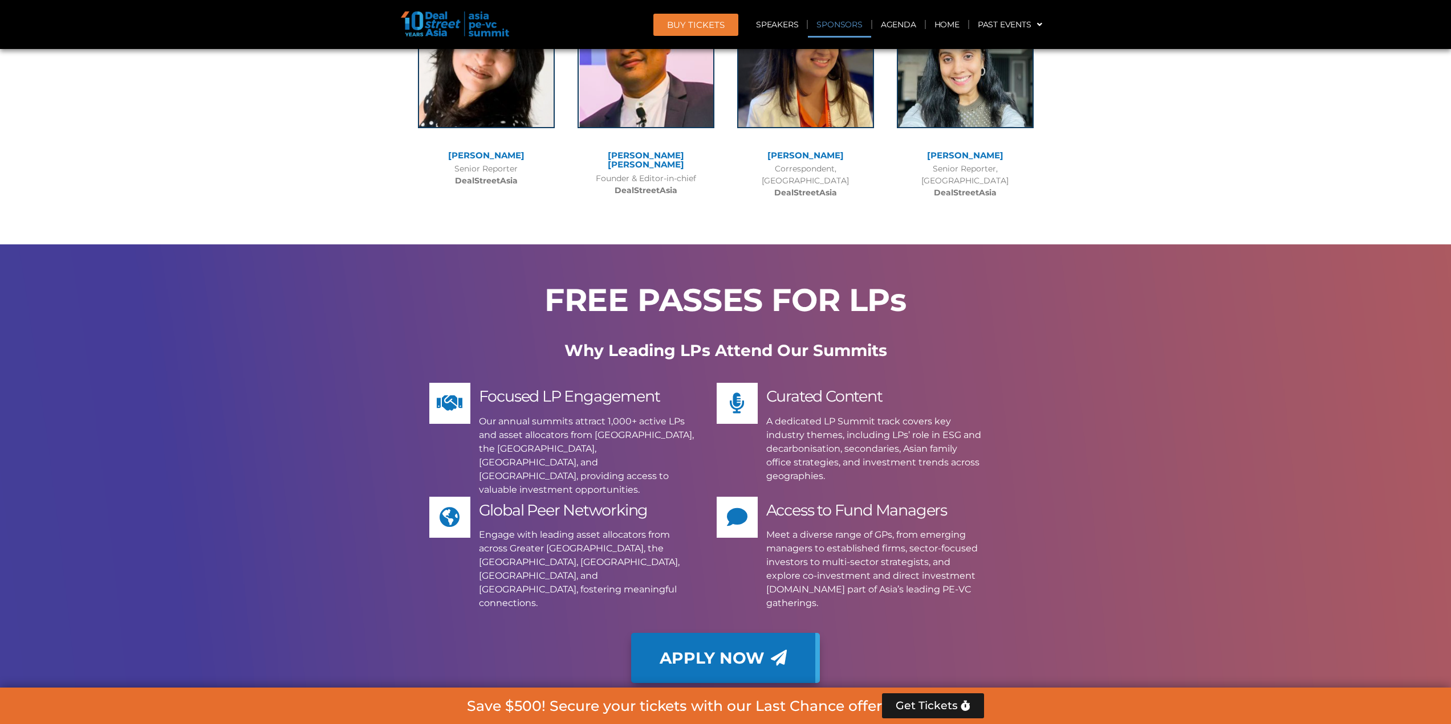
scroll to position [11641, 0]
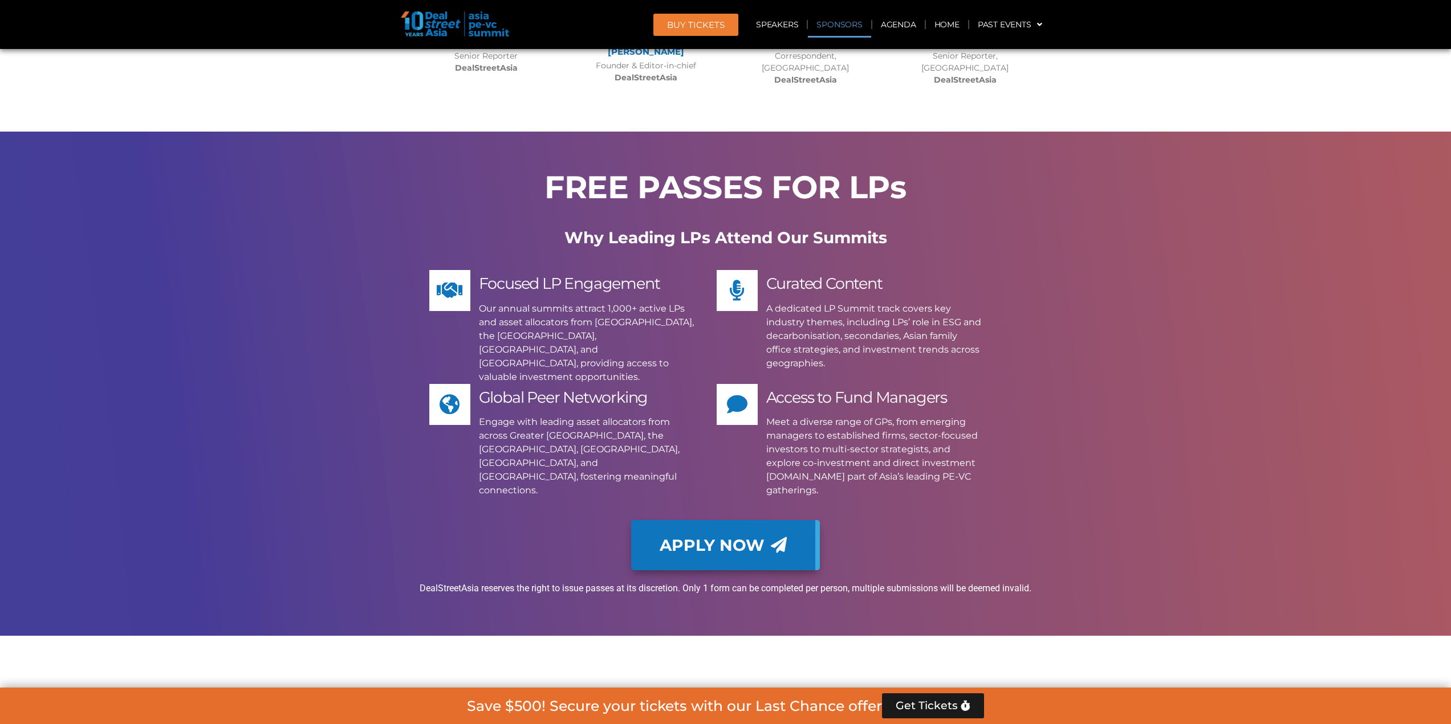
click at [664, 21] on link "BUY Tickets" at bounding box center [695, 25] width 85 height 22
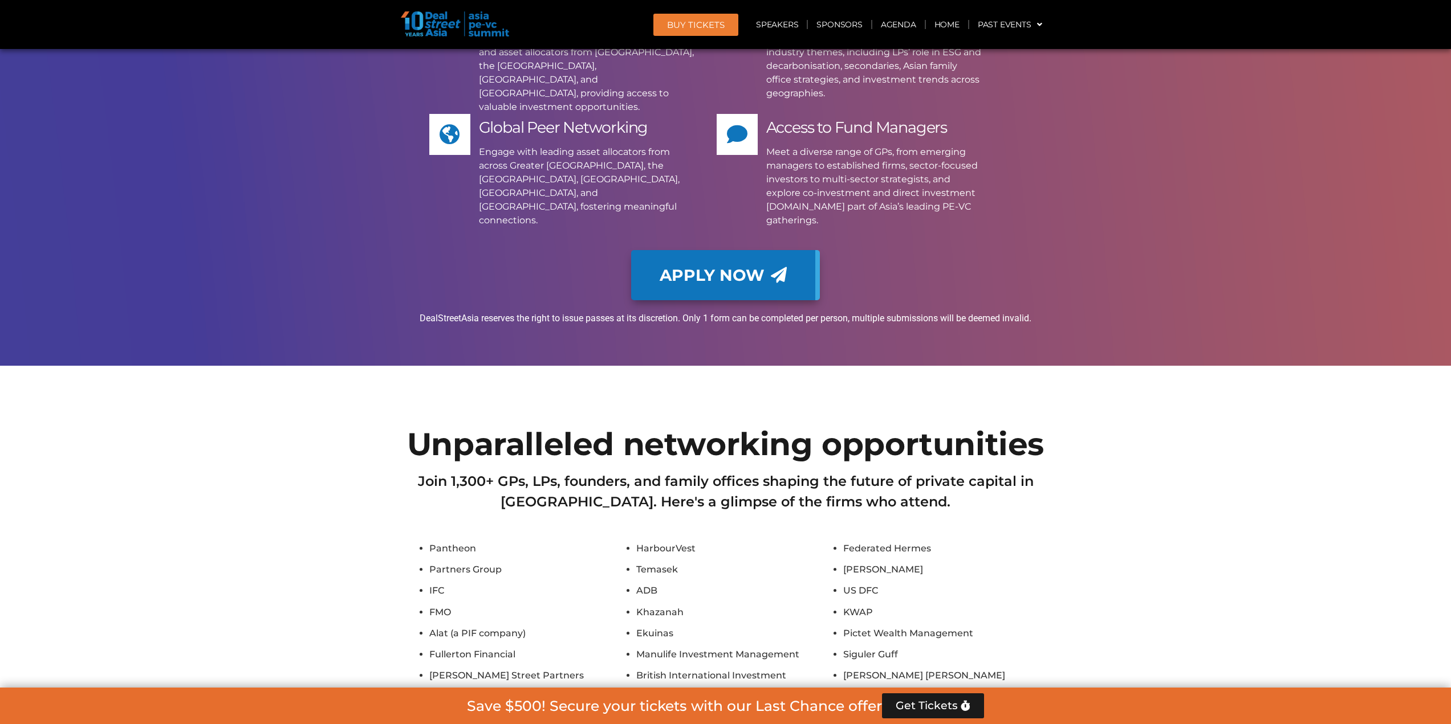
scroll to position [11812, 0]
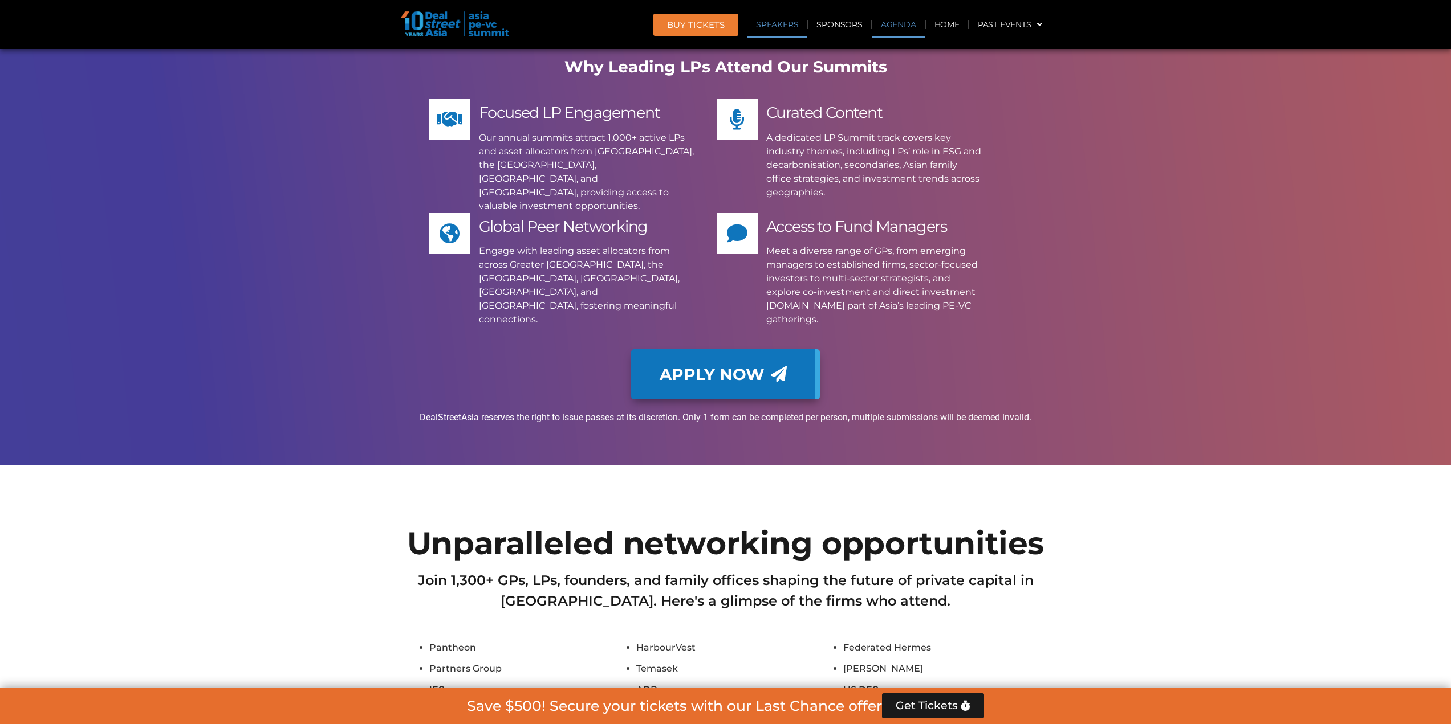
drag, startPoint x: 786, startPoint y: 21, endPoint x: 911, endPoint y: 21, distance: 124.8
click at [786, 21] on link "Speakers" at bounding box center [776, 24] width 59 height 26
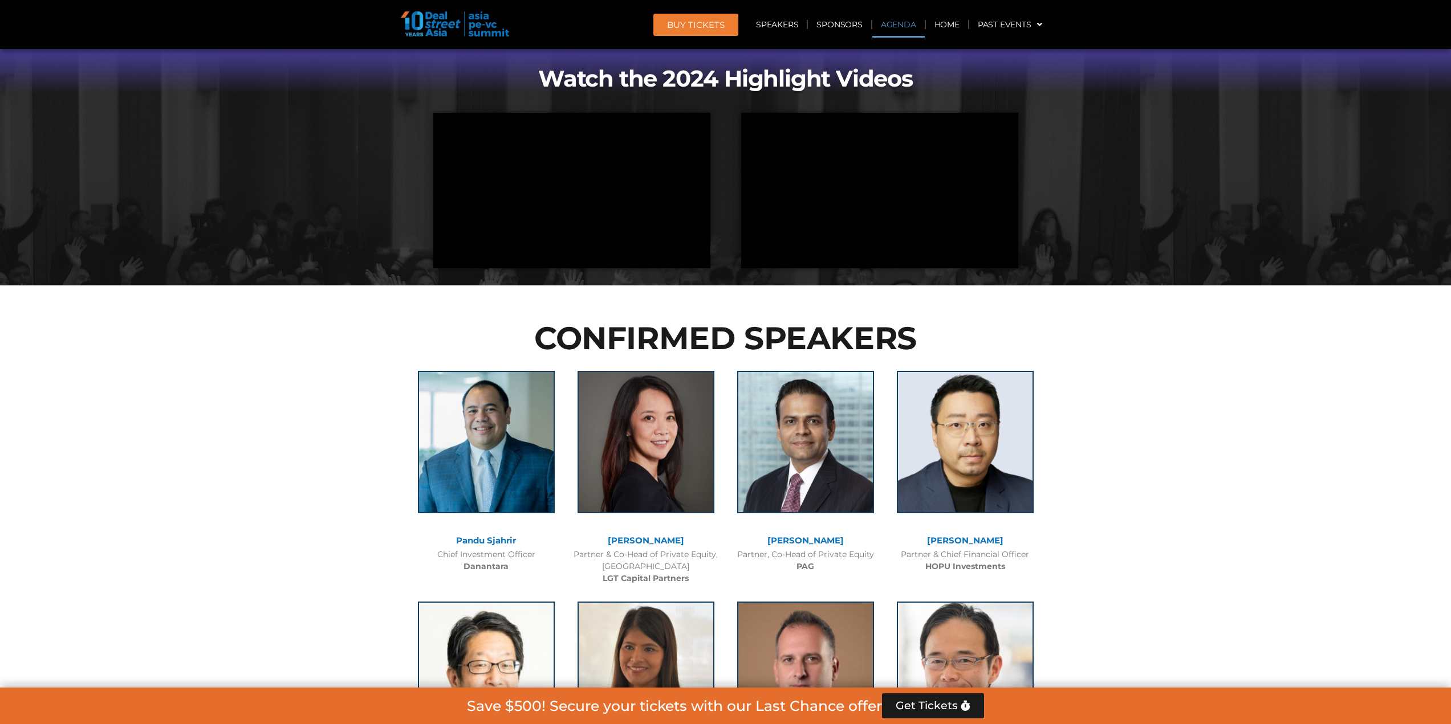
click at [911, 21] on link "Agenda" at bounding box center [898, 24] width 52 height 26
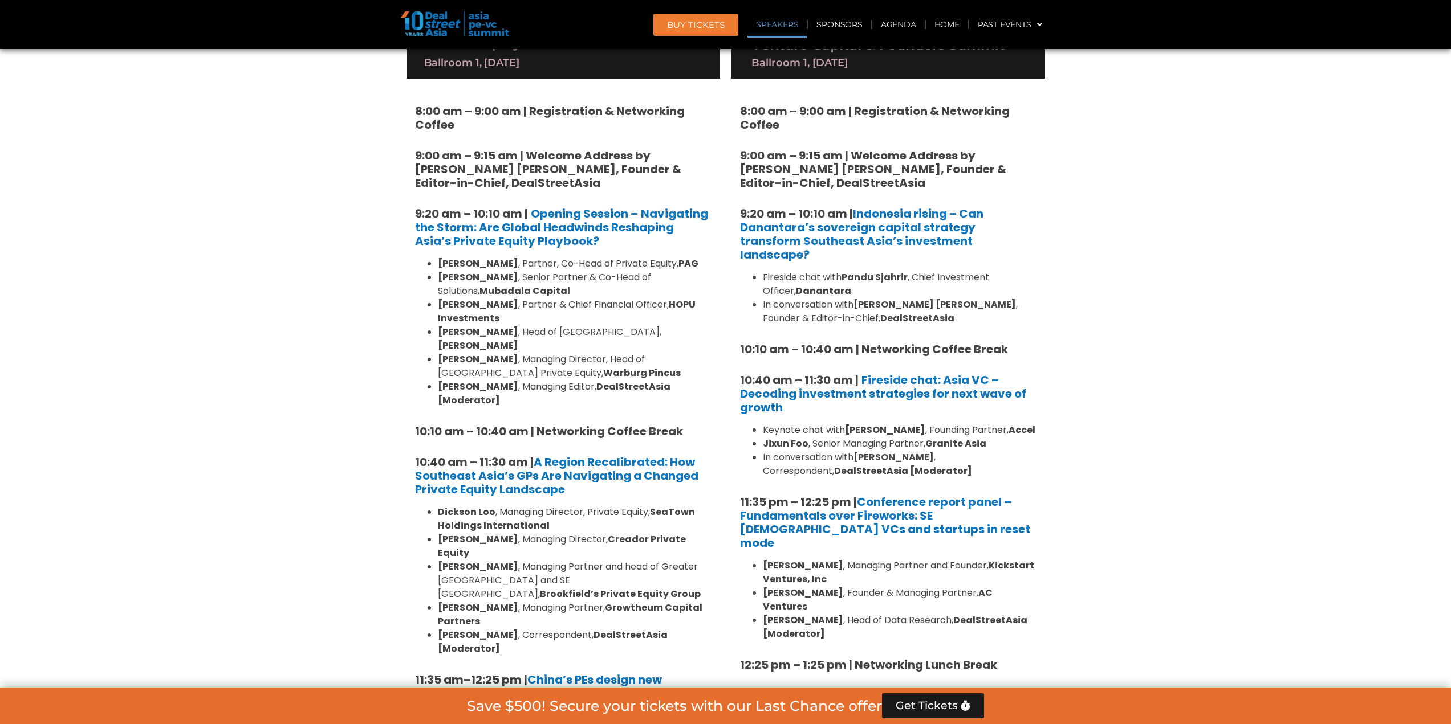
scroll to position [597, 0]
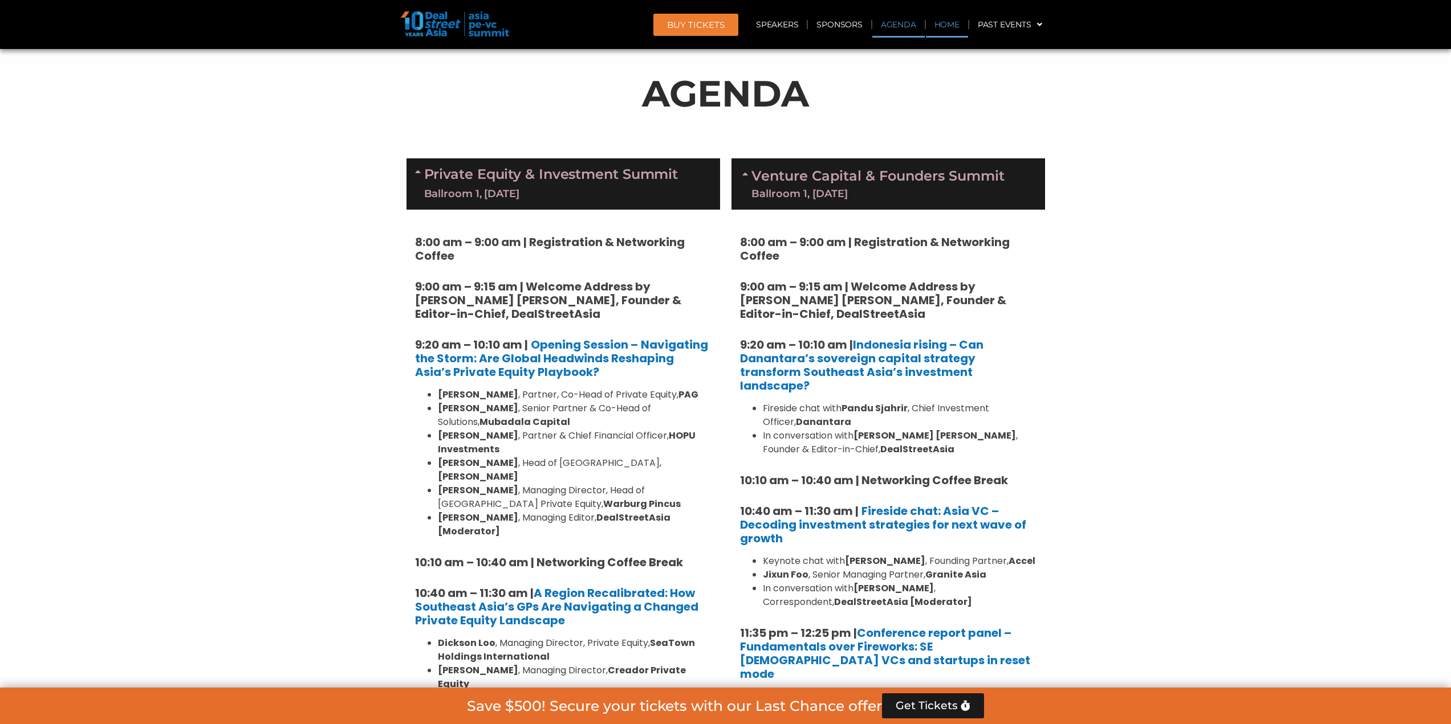
click at [945, 25] on link "Home" at bounding box center [947, 24] width 42 height 26
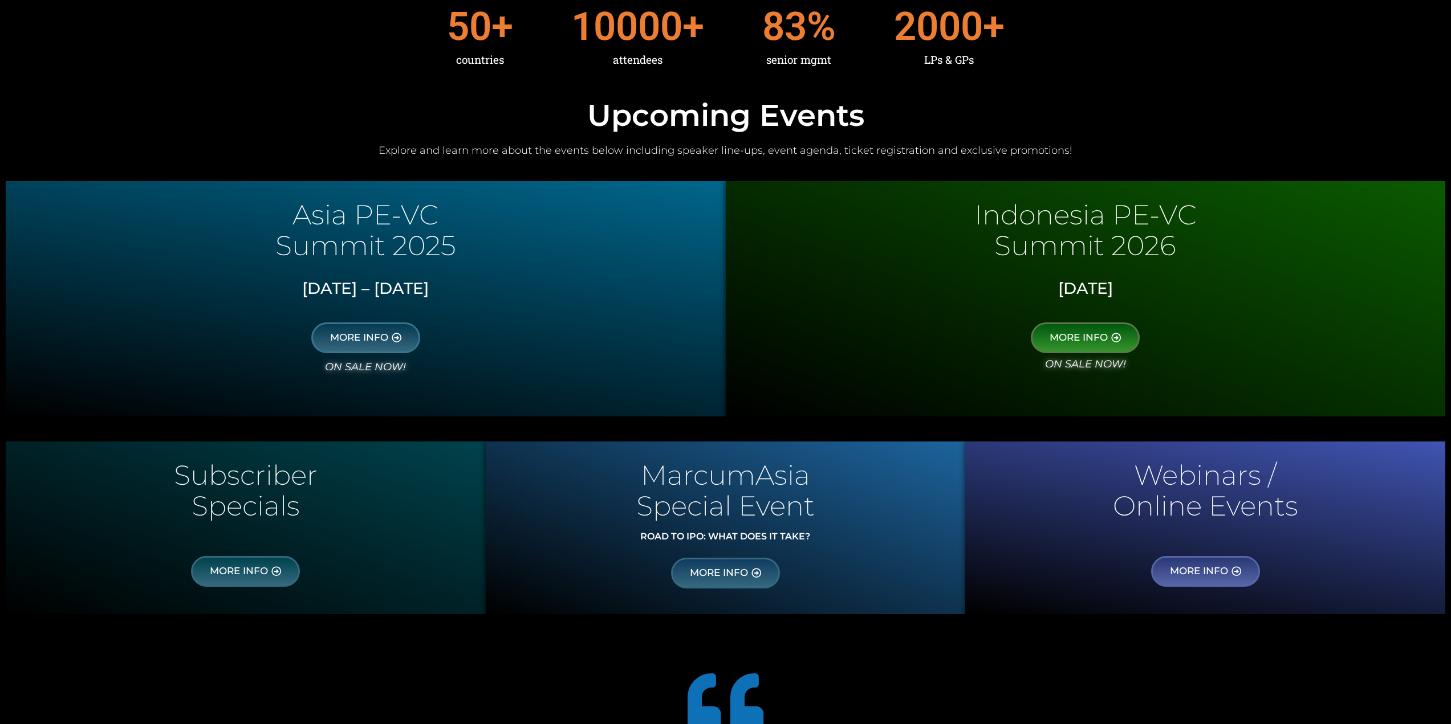
click at [922, 693] on div at bounding box center [725, 709] width 638 height 80
